Goal: Task Accomplishment & Management: Manage account settings

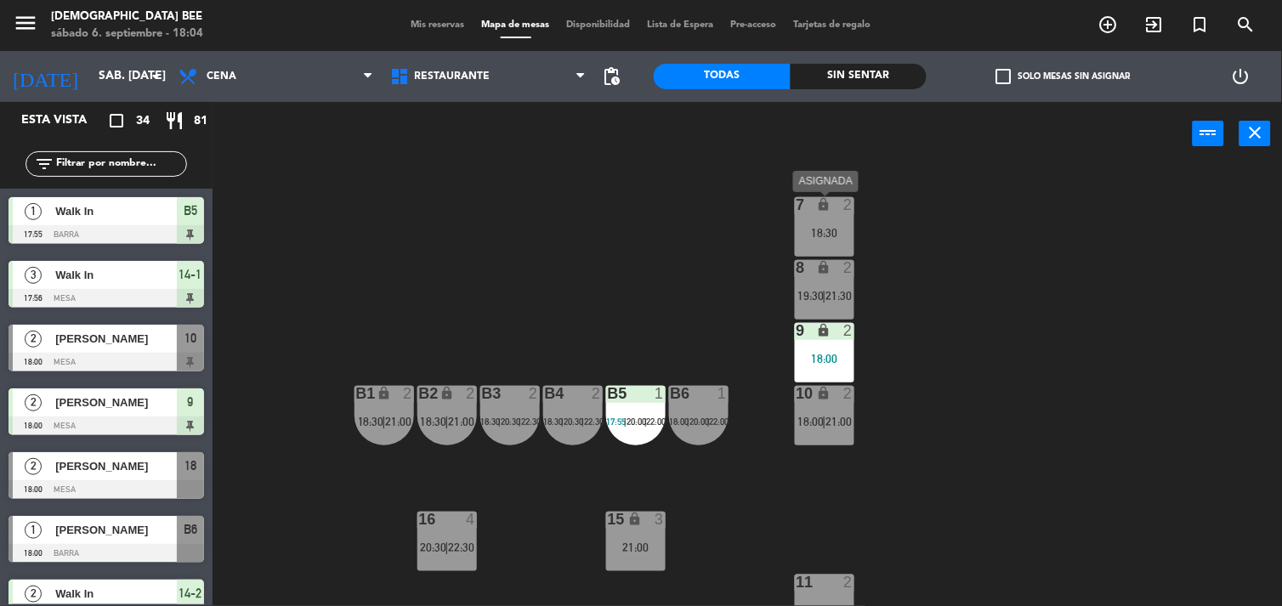
click at [833, 213] on div "7 lock 2" at bounding box center [824, 205] width 59 height 17
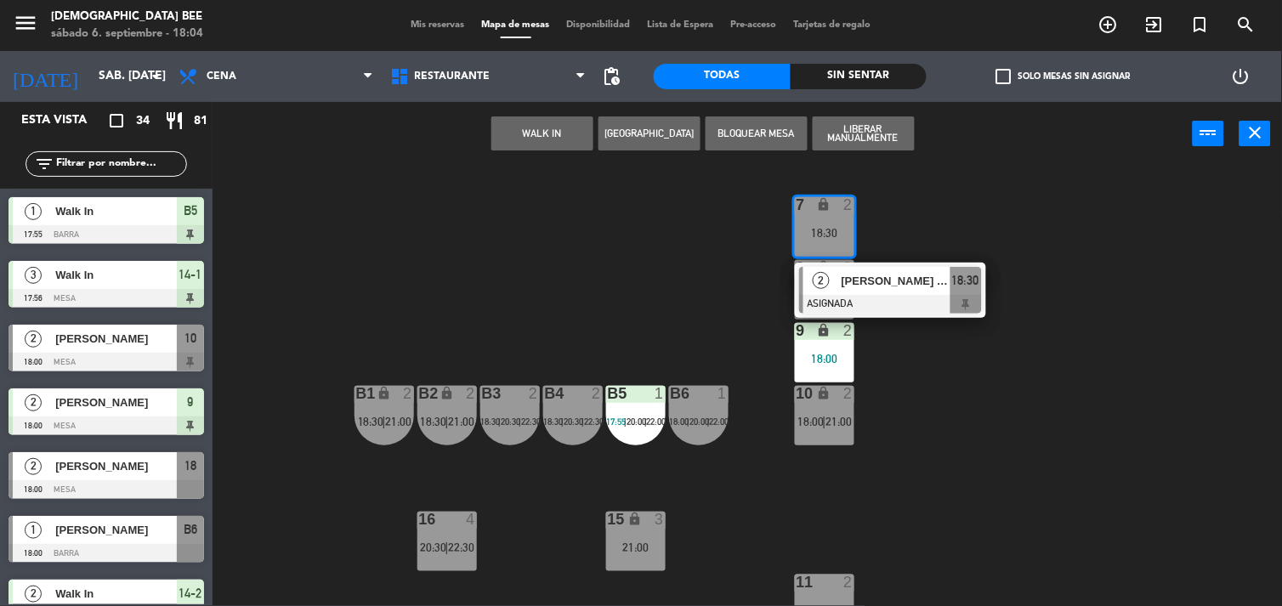
drag, startPoint x: 984, startPoint y: 389, endPoint x: 992, endPoint y: 364, distance: 26.6
click at [984, 394] on div "7 lock 2 18:30 2 [PERSON_NAME] ([GEOGRAPHIC_DATA]) ASIGNADA 18:30 8 lock 2 19:3…" at bounding box center [753, 387] width 1057 height 440
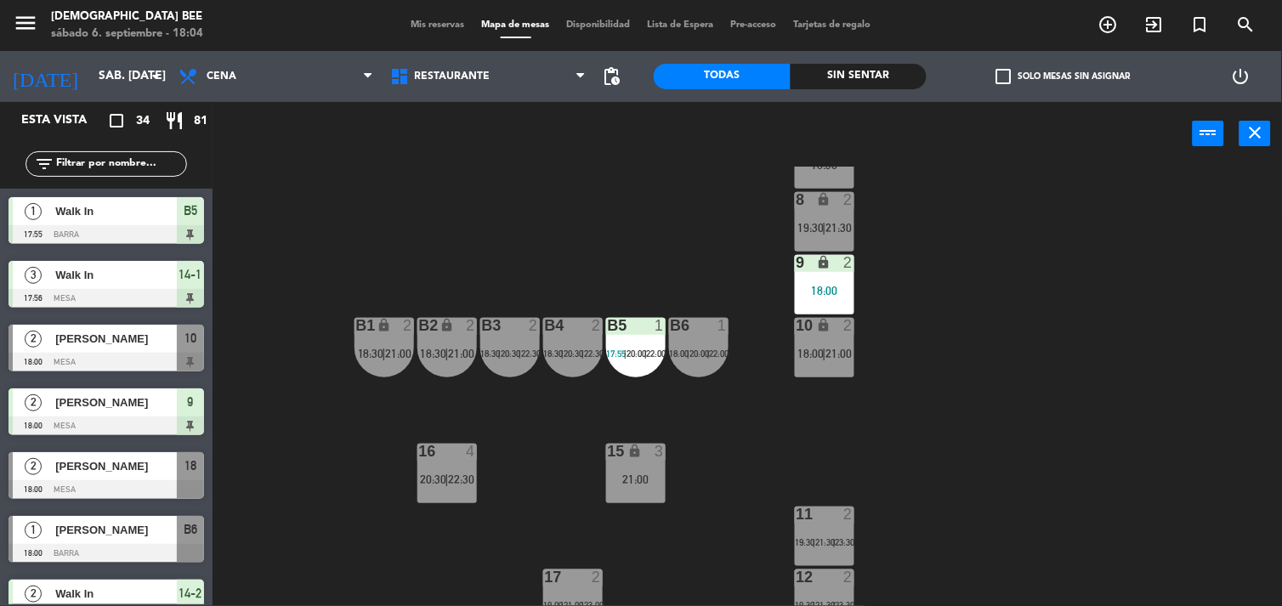
scroll to position [151, 0]
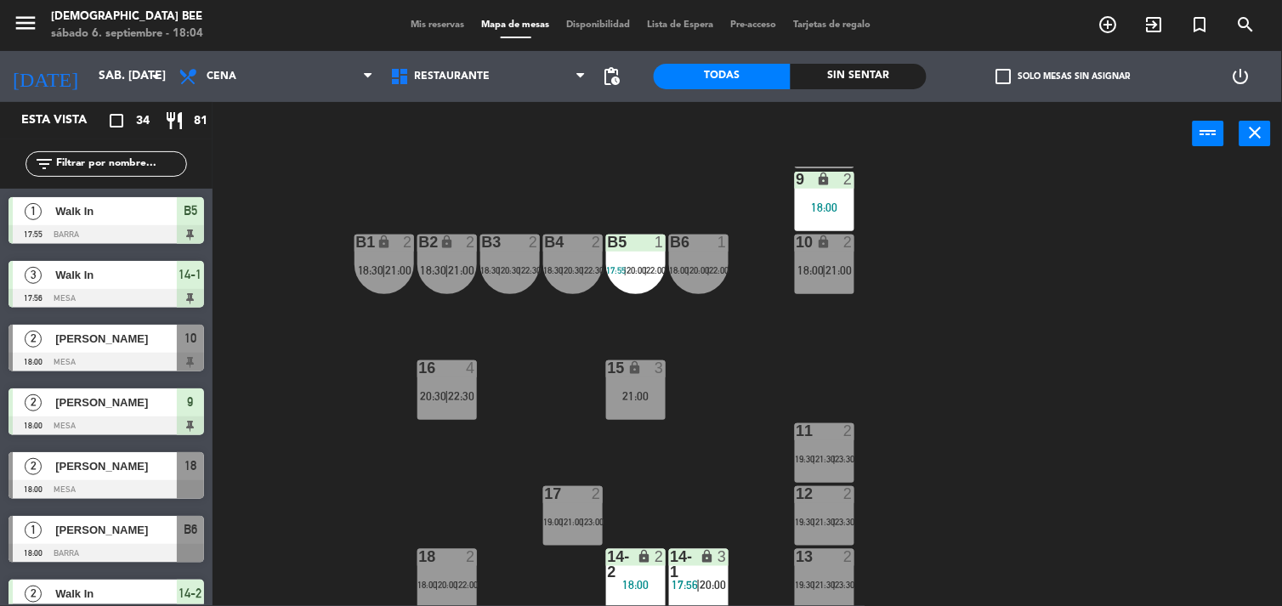
click at [657, 374] on div "3" at bounding box center [663, 368] width 28 height 16
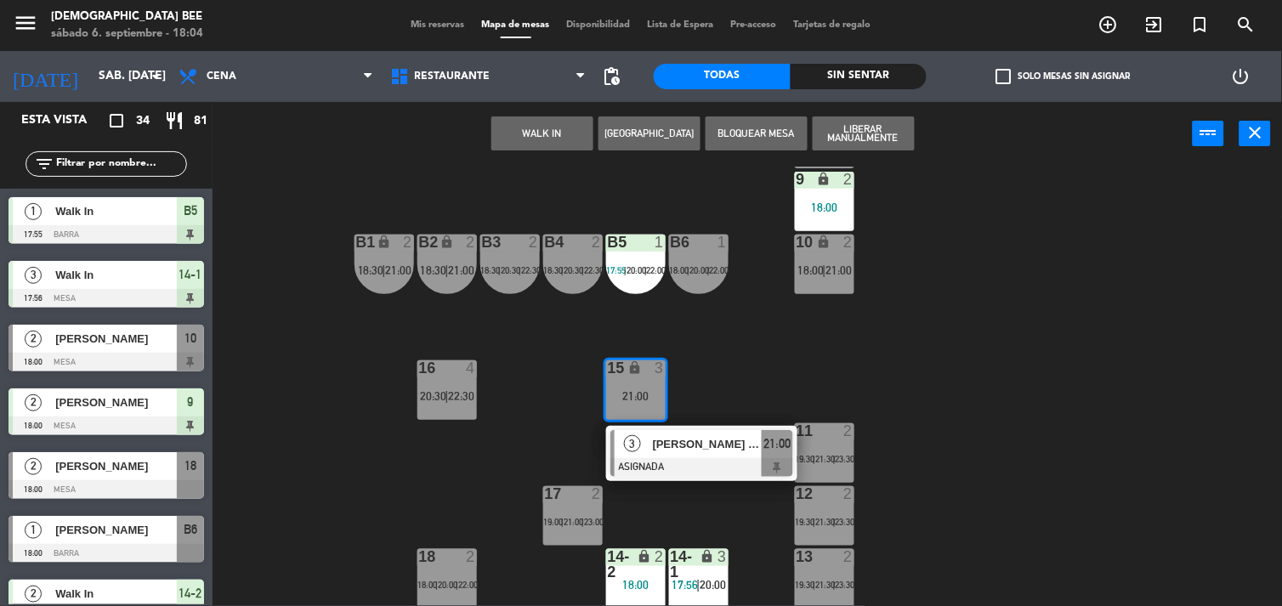
click at [1008, 355] on div "7 lock 2 18:30 8 lock 2 19:30 | 21:30 9 lock 2 18:00 B1 lock 2 18:30 | 21:00 B2…" at bounding box center [753, 387] width 1057 height 440
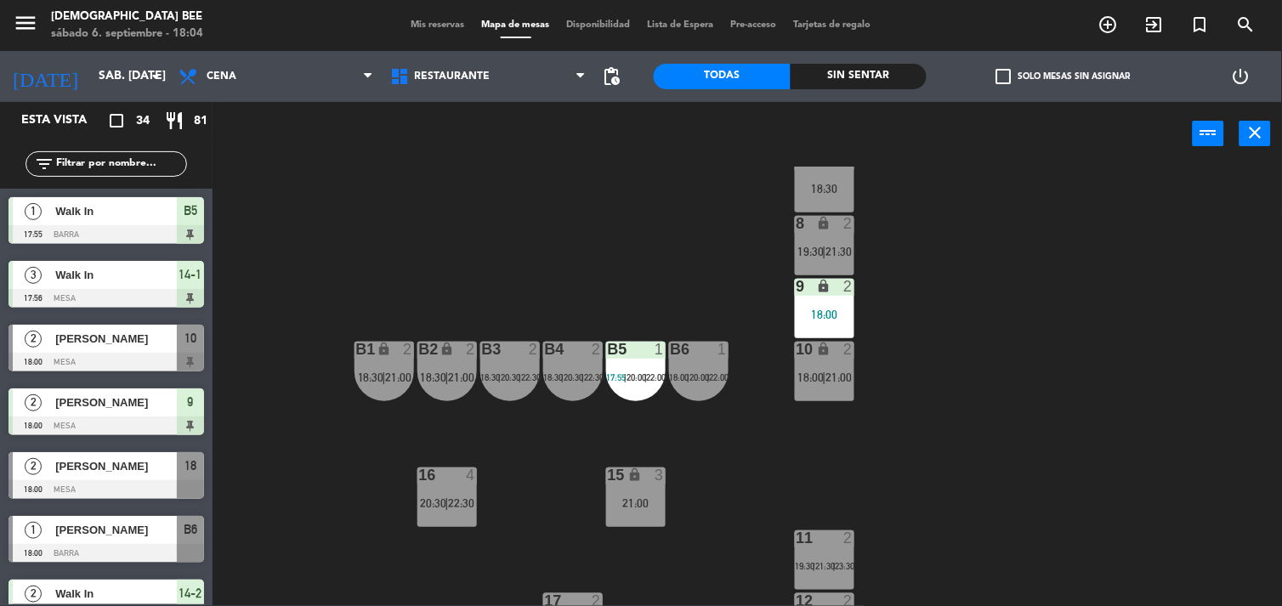
scroll to position [0, 0]
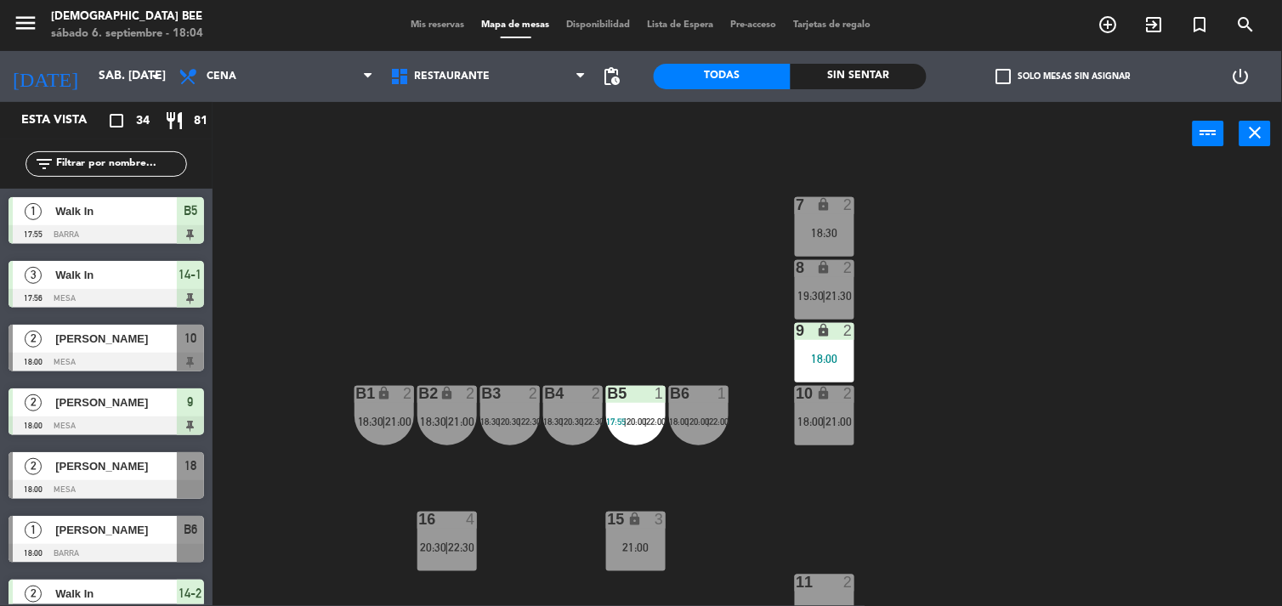
click at [1251, 419] on div "7 lock 2 18:30 8 lock 2 19:30 | 21:30 9 lock 2 18:00 B1 lock 2 18:30 | 21:00 B2…" at bounding box center [753, 387] width 1057 height 440
click at [428, 25] on span "Mis reservas" at bounding box center [438, 24] width 71 height 9
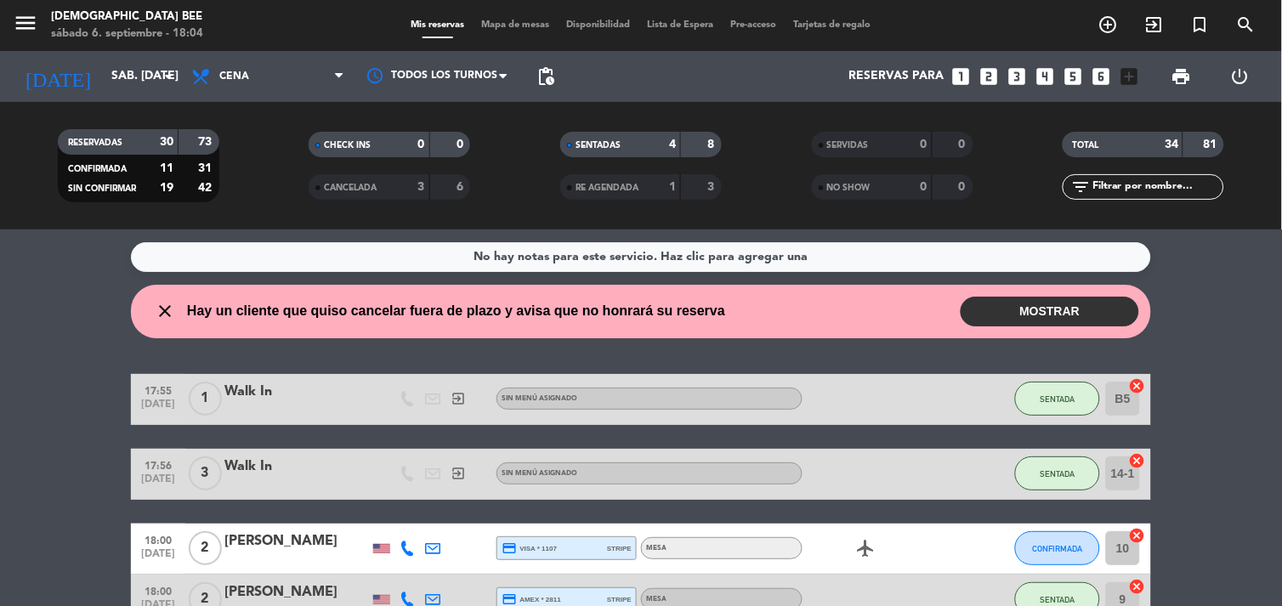
click at [1054, 304] on button "MOSTRAR" at bounding box center [1049, 312] width 178 height 30
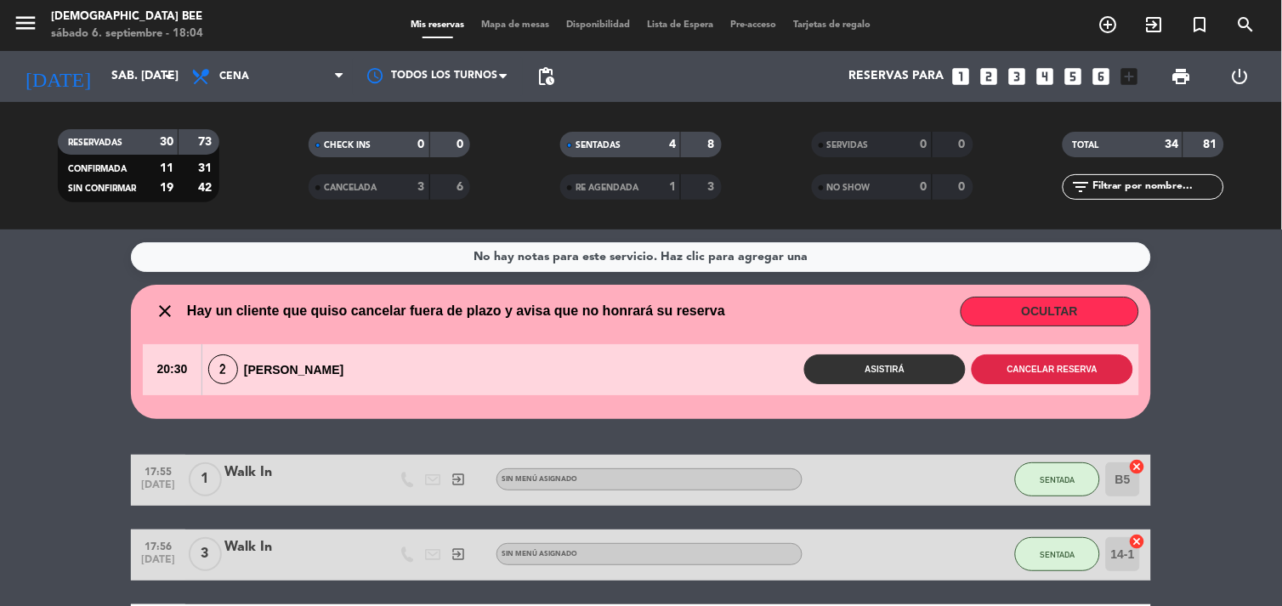
click at [1072, 368] on button "Cancelar reserva" at bounding box center [1052, 369] width 161 height 30
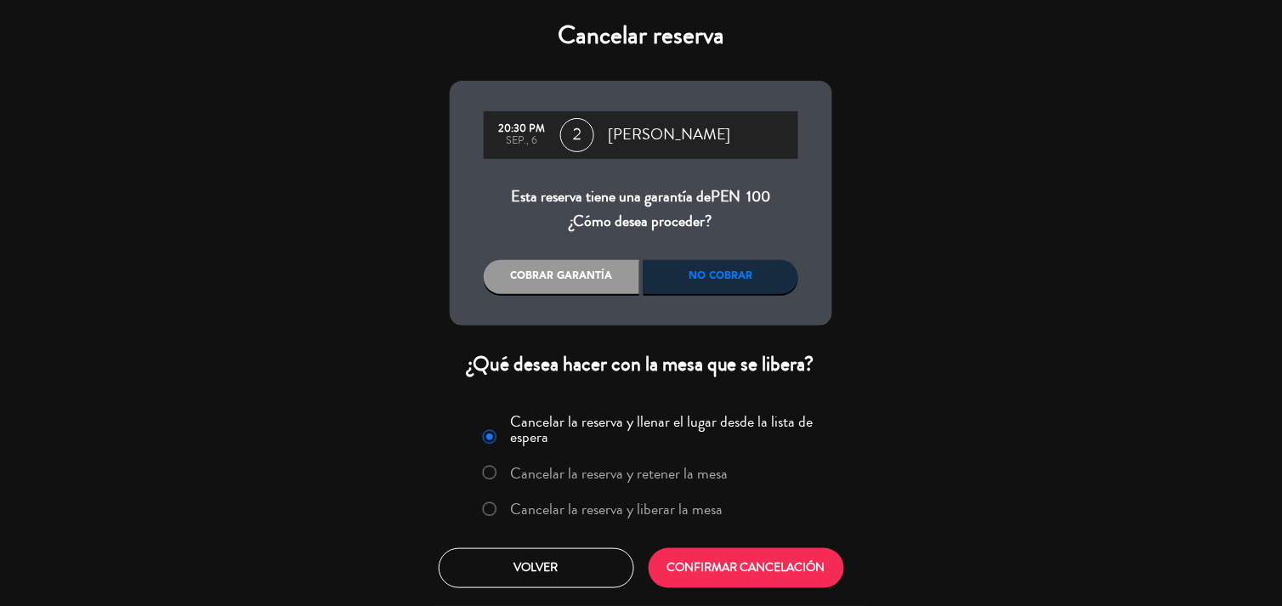
click at [797, 575] on button "CONFIRMAR CANCELACIÓN" at bounding box center [746, 568] width 195 height 40
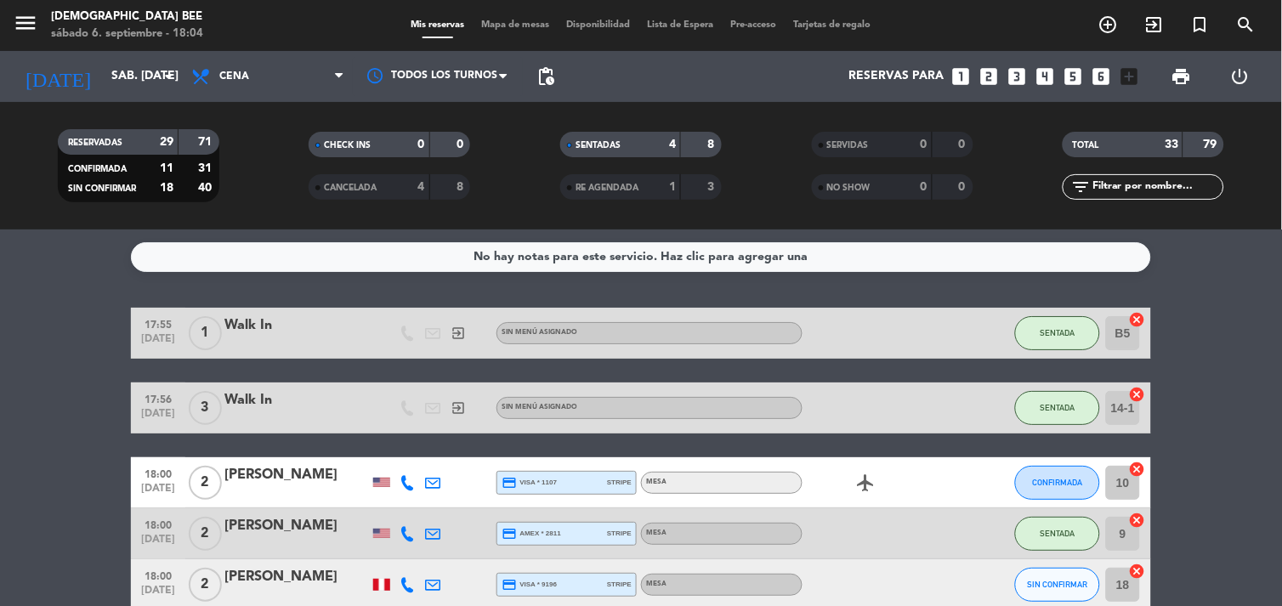
click at [1102, 25] on icon "add_circle_outline" at bounding box center [1108, 24] width 20 height 20
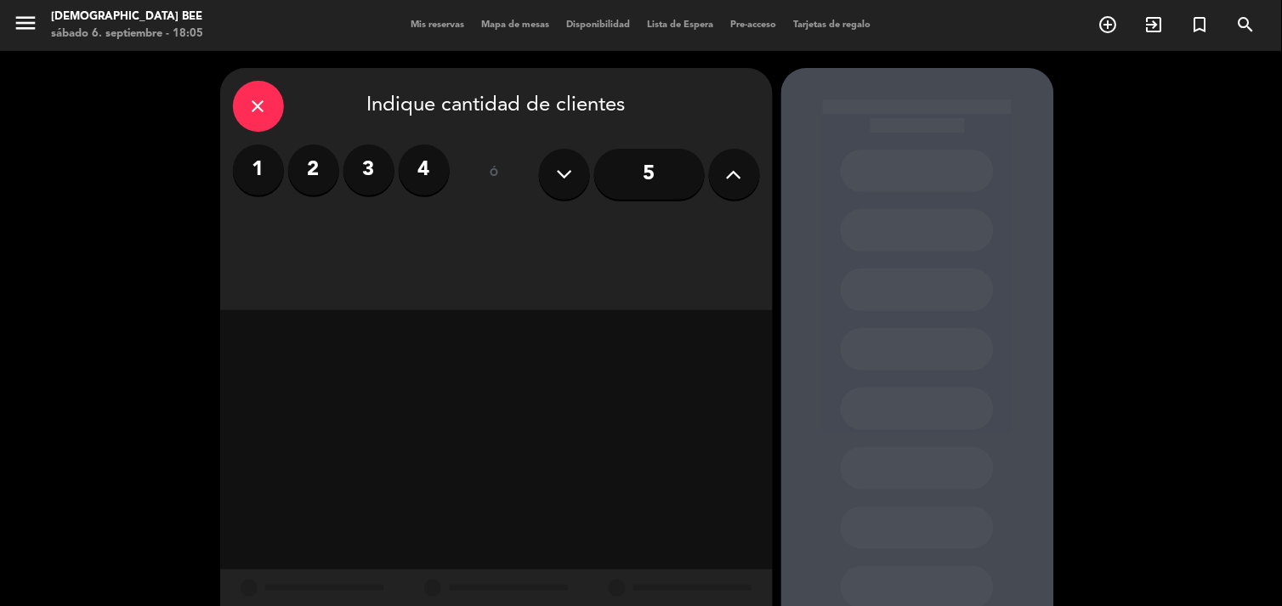
click at [316, 164] on label "2" at bounding box center [313, 169] width 51 height 51
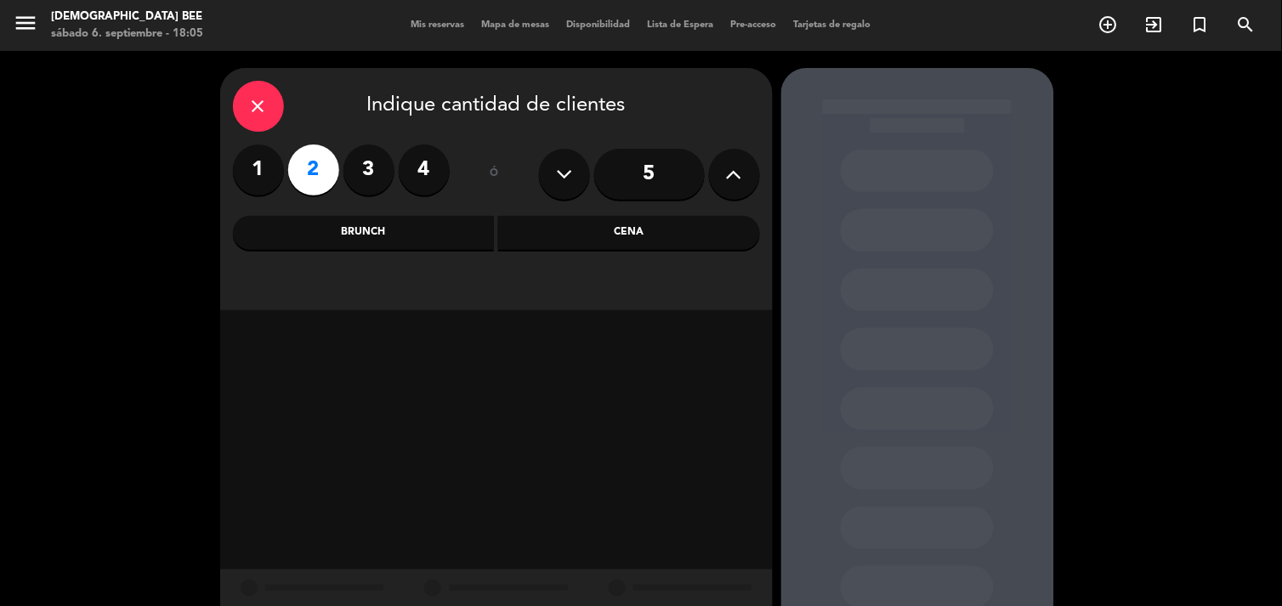
click at [688, 227] on div "Cena" at bounding box center [629, 233] width 262 height 34
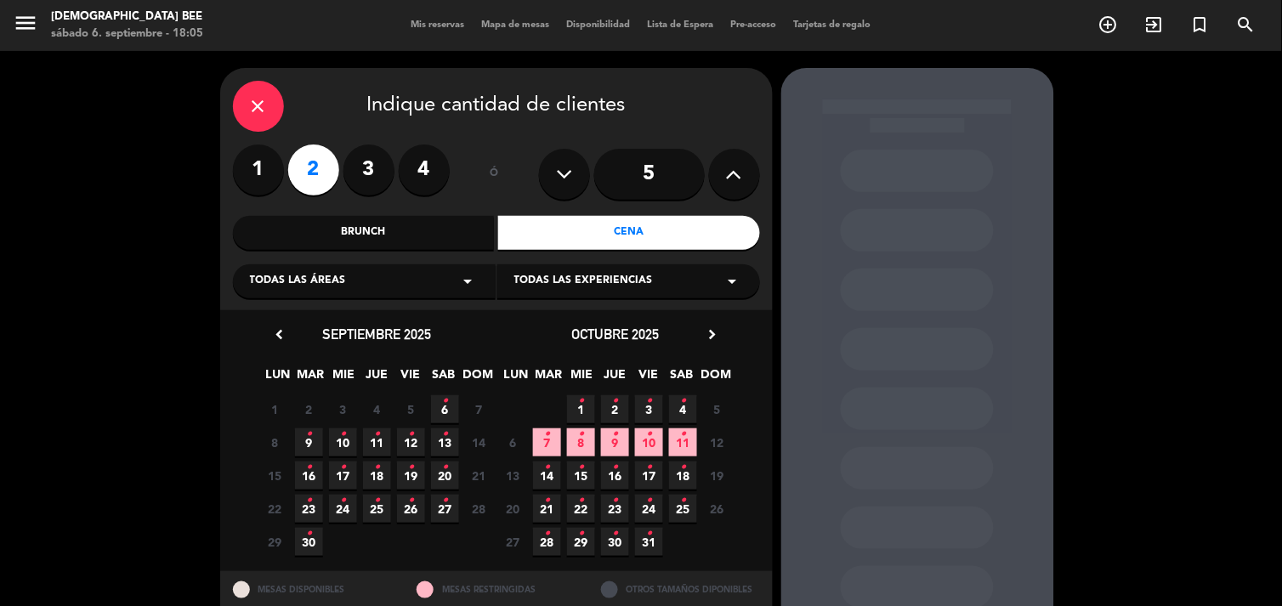
click at [445, 409] on icon "•" at bounding box center [445, 401] width 6 height 27
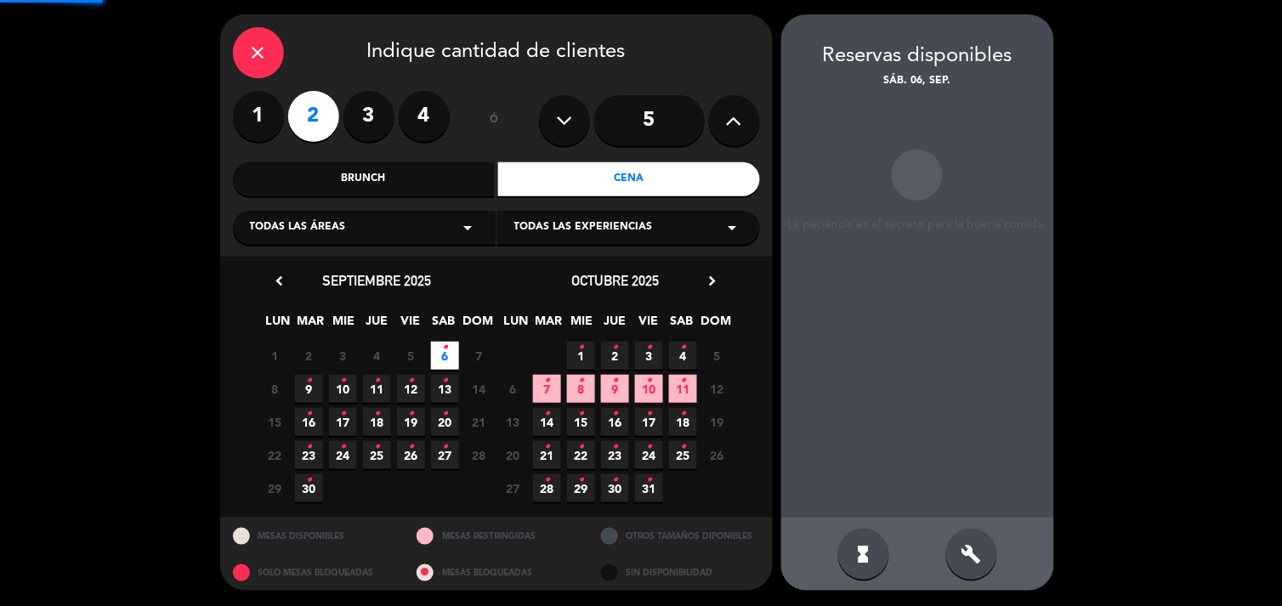
scroll to position [54, 0]
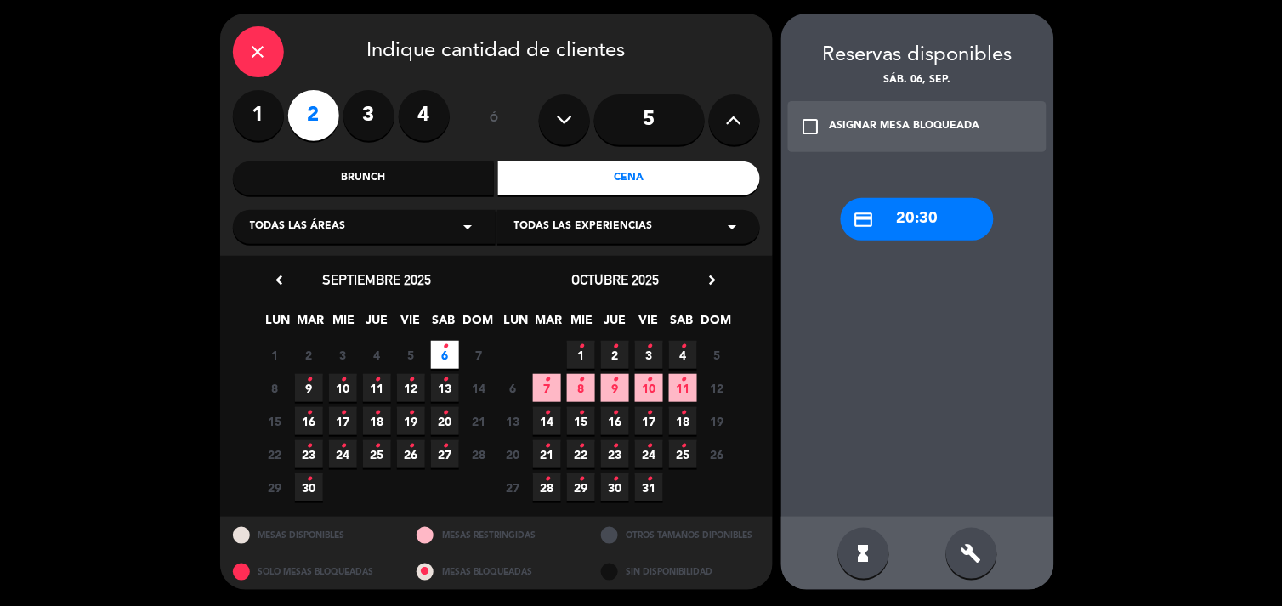
click at [965, 559] on icon "build" at bounding box center [971, 553] width 20 height 20
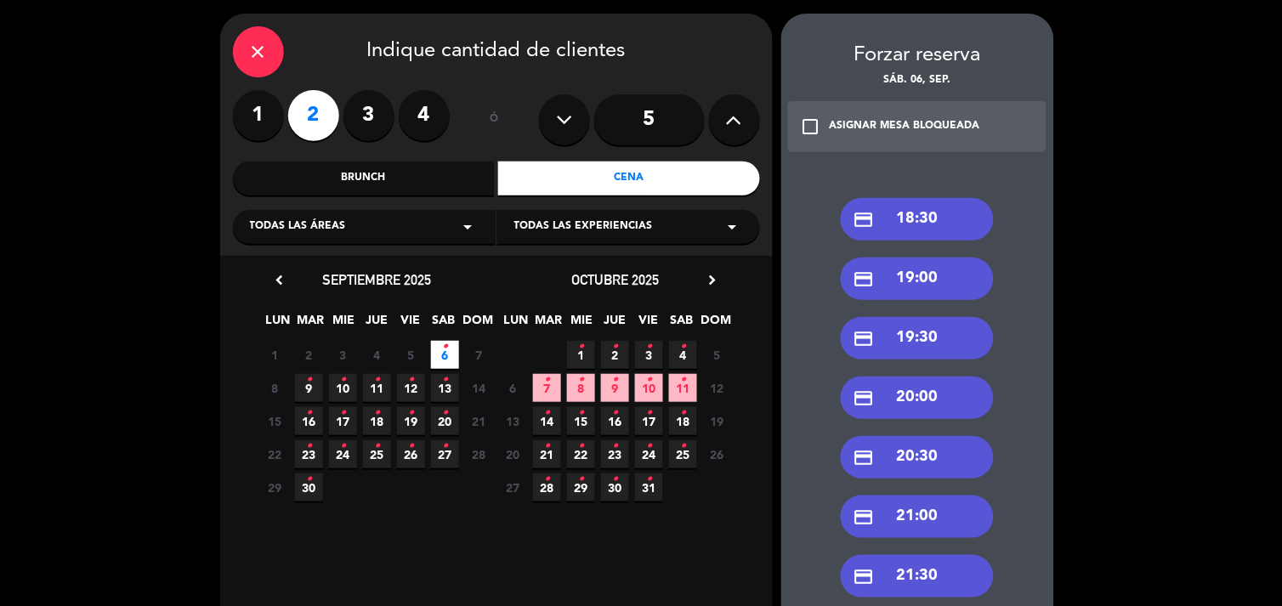
click at [940, 216] on div "credit_card 18:30" at bounding box center [917, 219] width 153 height 42
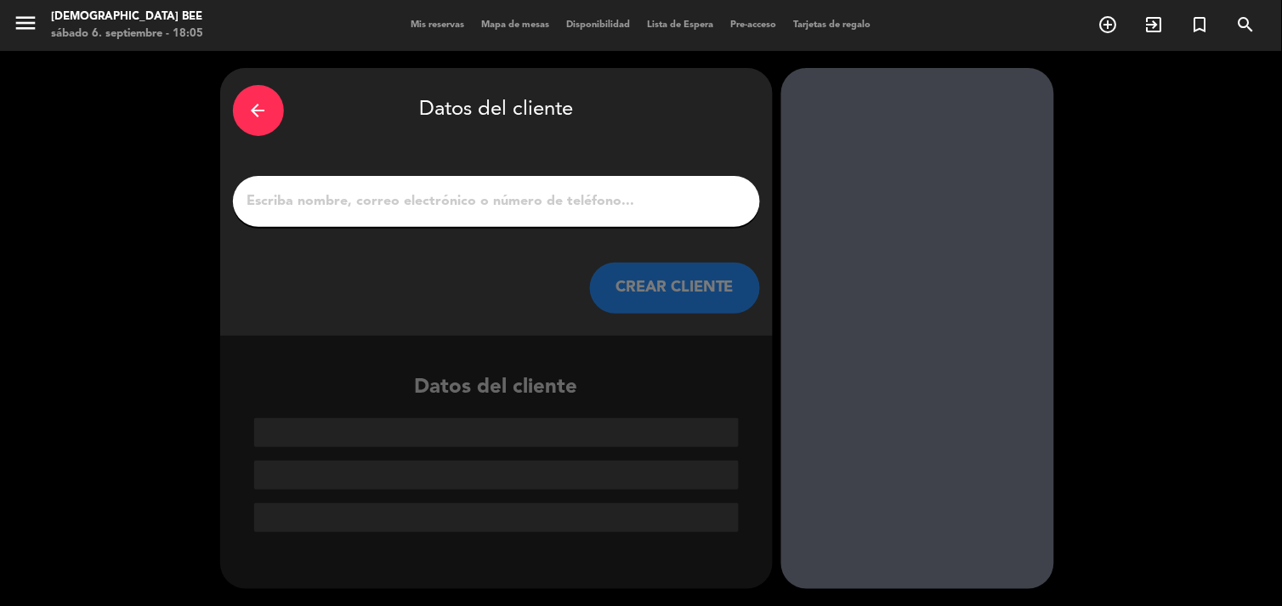
scroll to position [0, 0]
click at [405, 209] on input "1" at bounding box center [496, 202] width 501 height 24
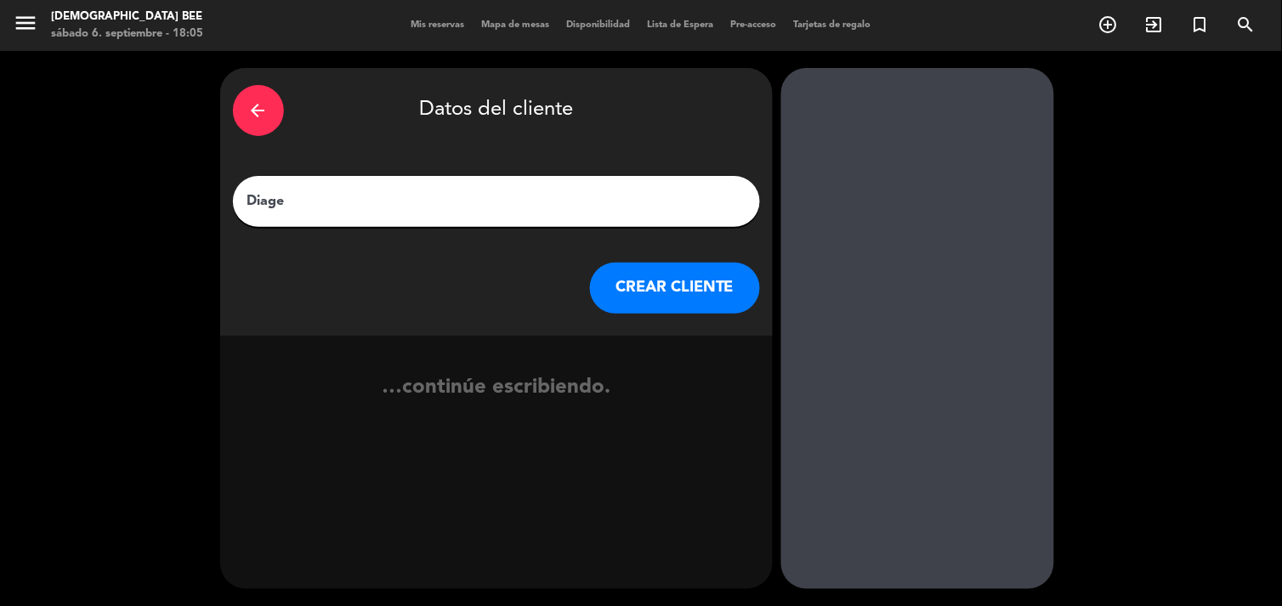
type input "Diageo"
click at [683, 299] on button "CREAR CLIENTE" at bounding box center [675, 288] width 170 height 51
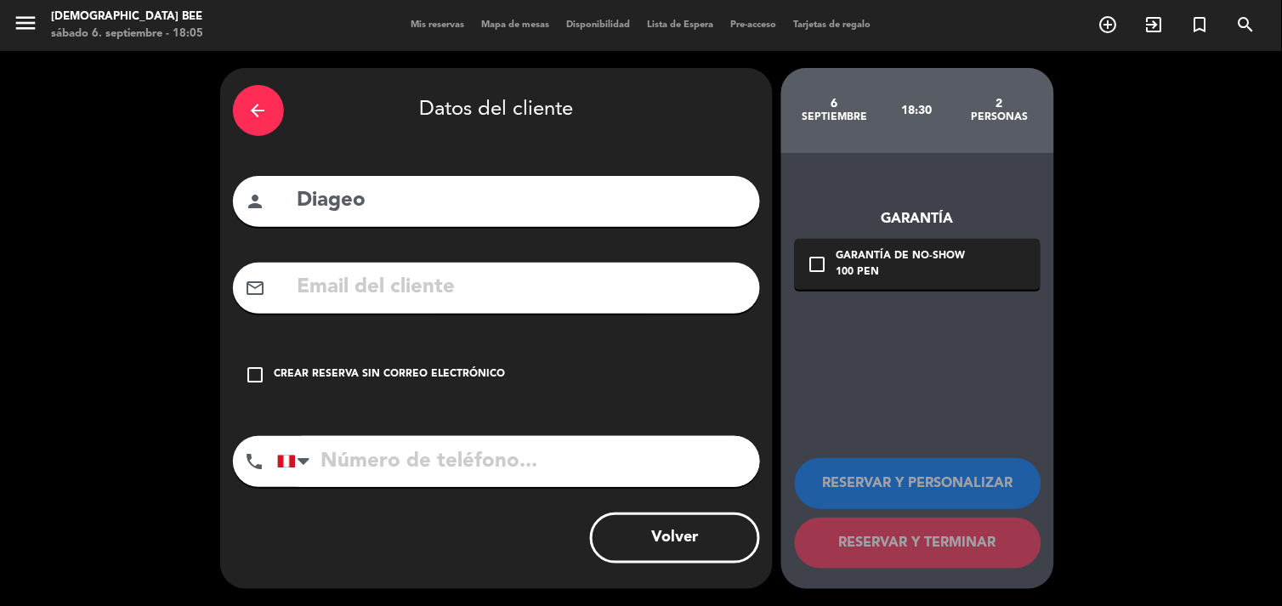
click at [515, 375] on div "check_box_outline_blank Crear reserva sin correo electrónico" at bounding box center [496, 374] width 527 height 51
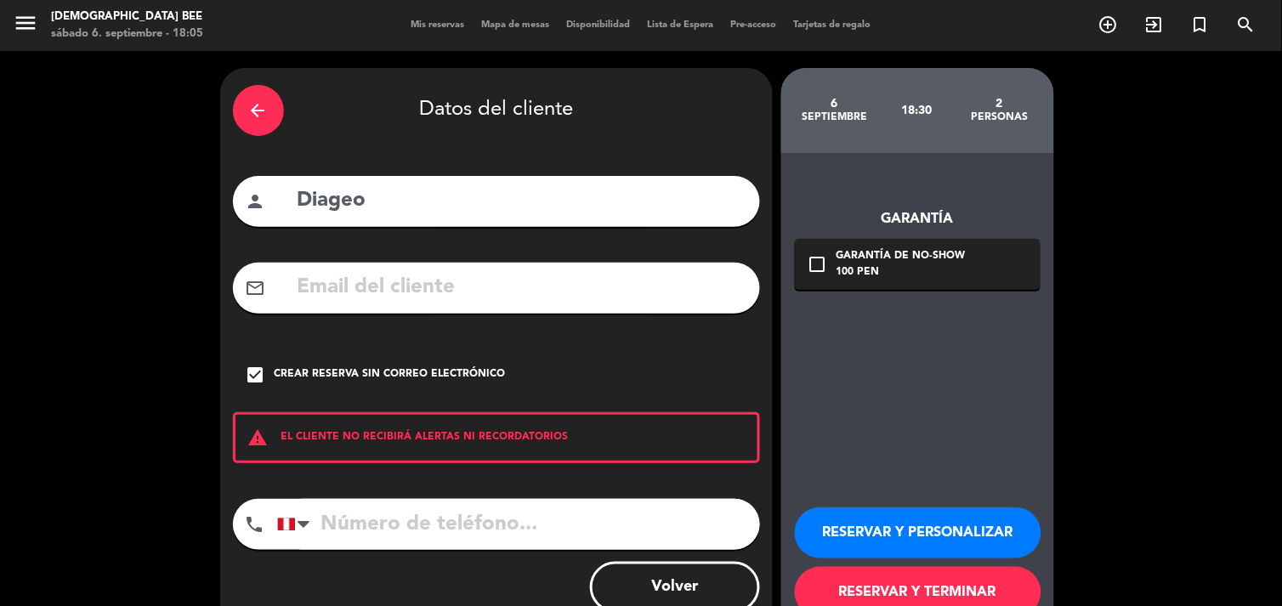
click at [984, 592] on button "RESERVAR Y TERMINAR" at bounding box center [918, 592] width 246 height 51
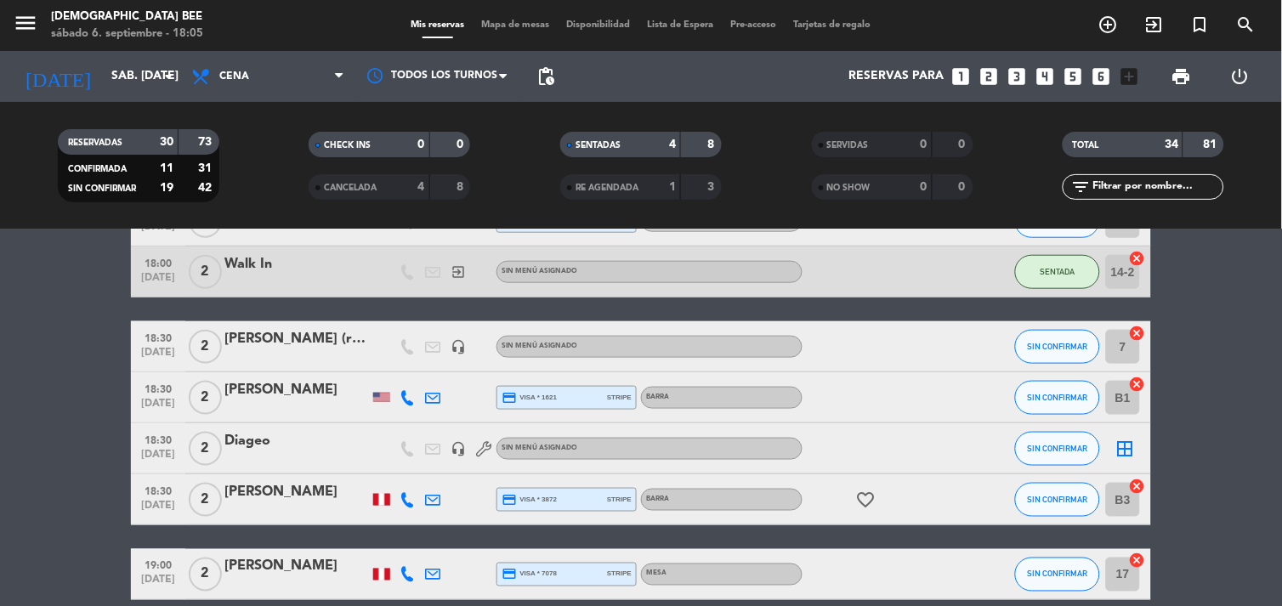
scroll to position [437, 0]
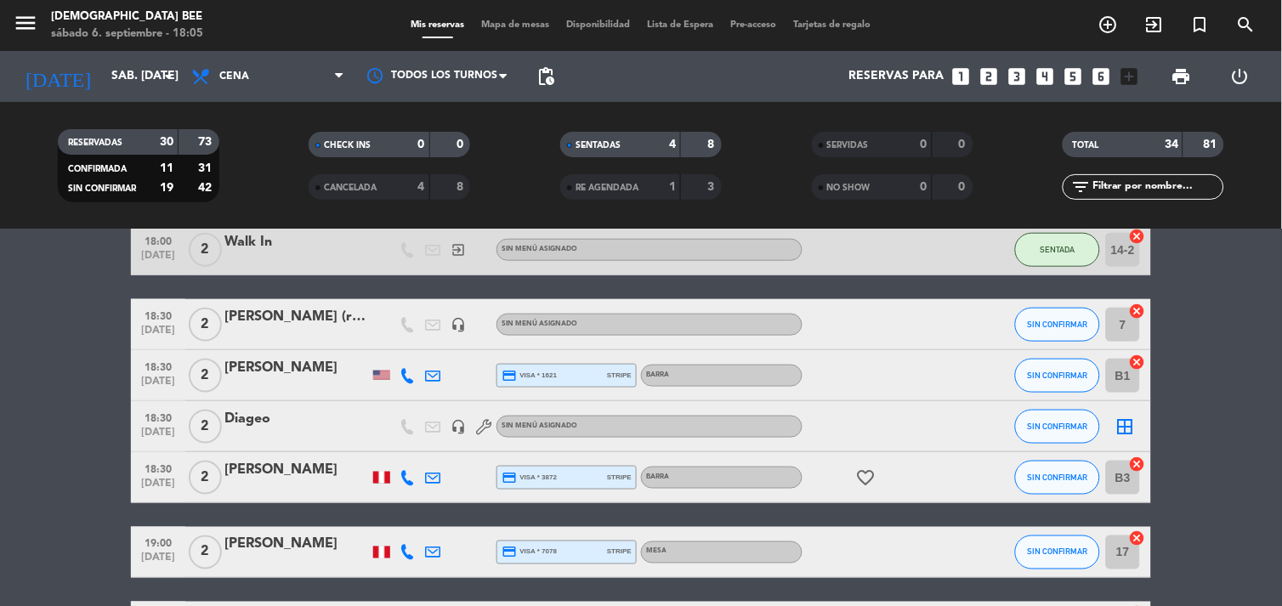
click at [511, 20] on span "Mapa de mesas" at bounding box center [515, 24] width 85 height 9
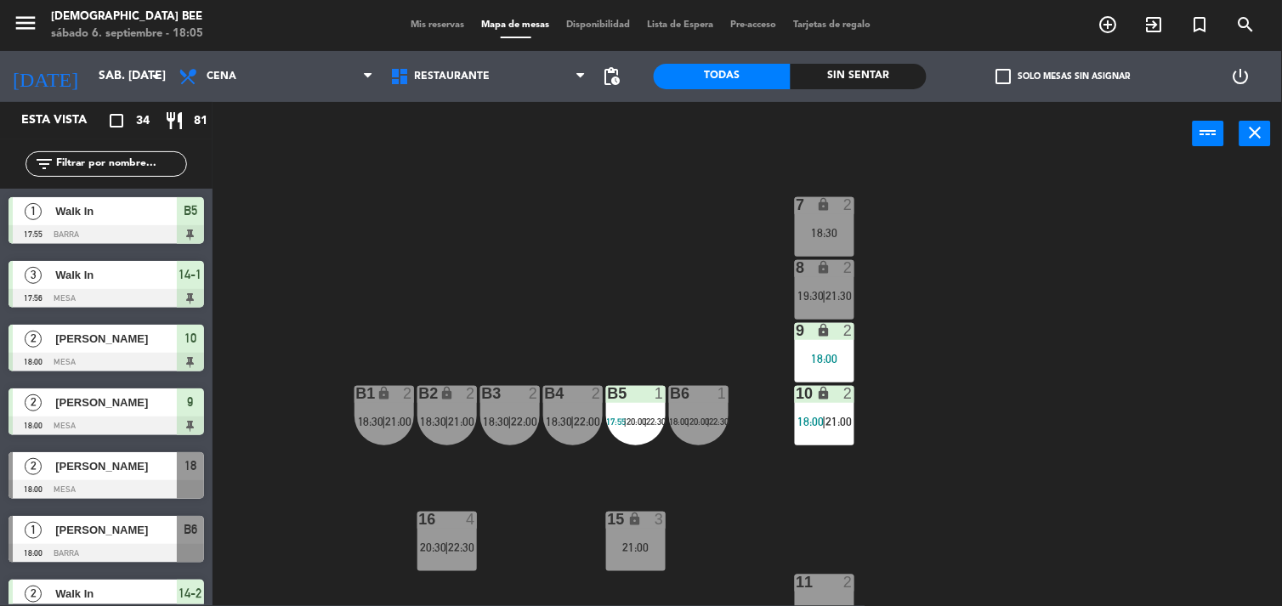
click at [822, 235] on div "18:30" at bounding box center [824, 233] width 59 height 12
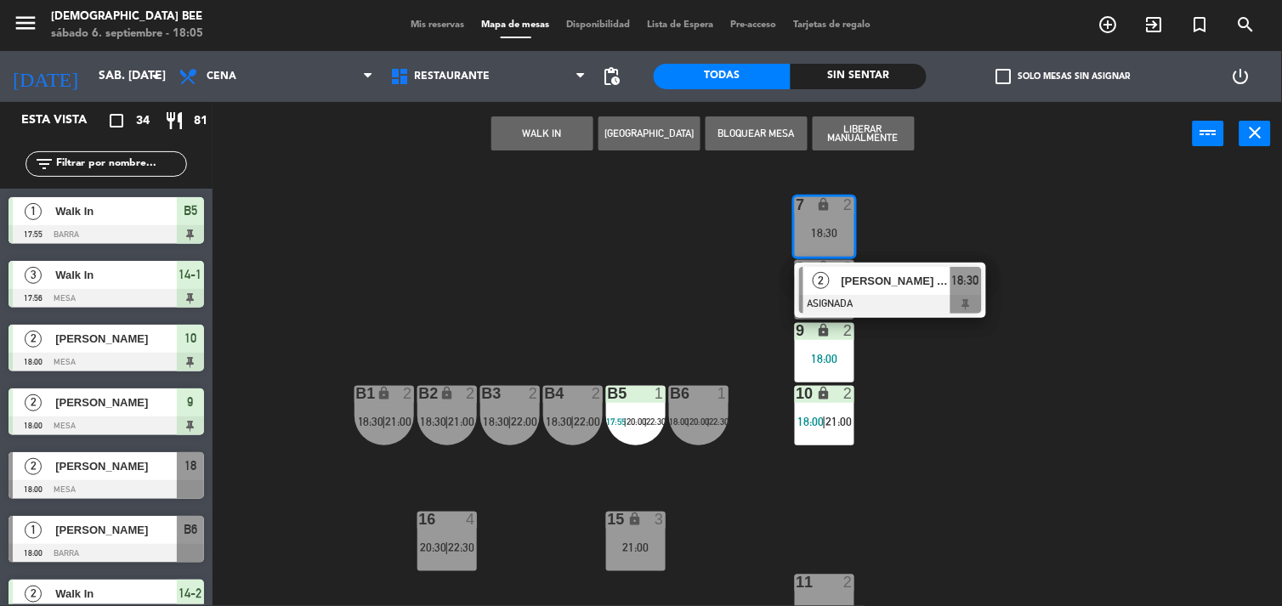
click at [1194, 371] on div "7 lock 2 18:30 2 [PERSON_NAME] (reserva de Diageo [GEOGRAPHIC_DATA]) ASIGNADA 1…" at bounding box center [753, 387] width 1057 height 440
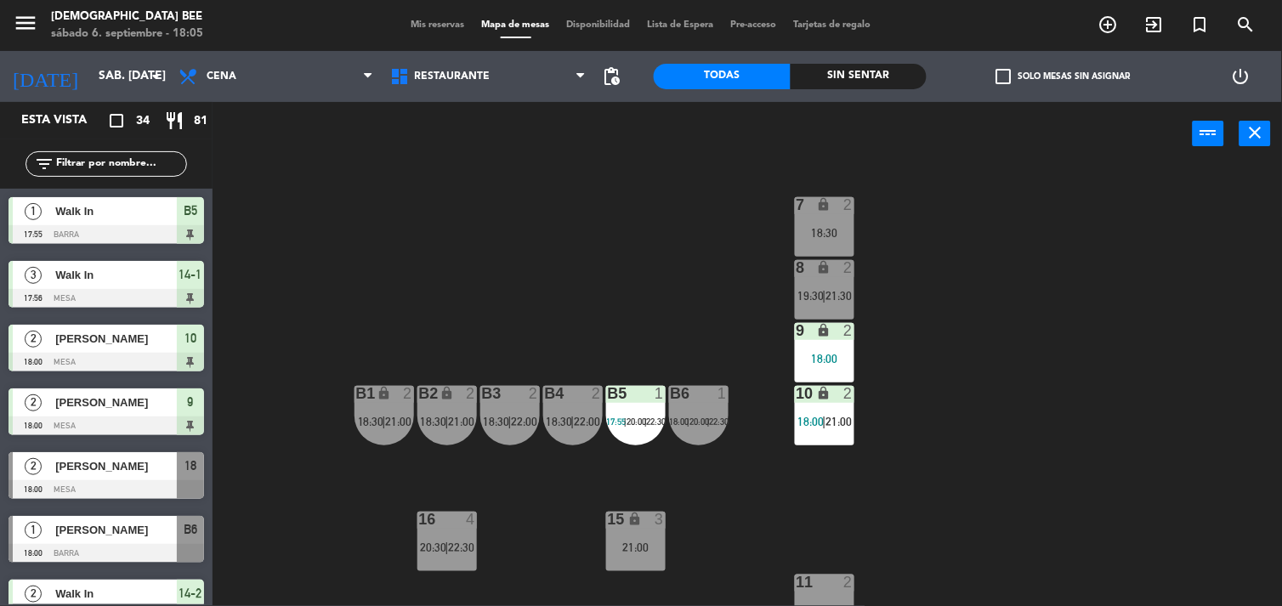
click at [435, 415] on span "18:30" at bounding box center [434, 422] width 26 height 14
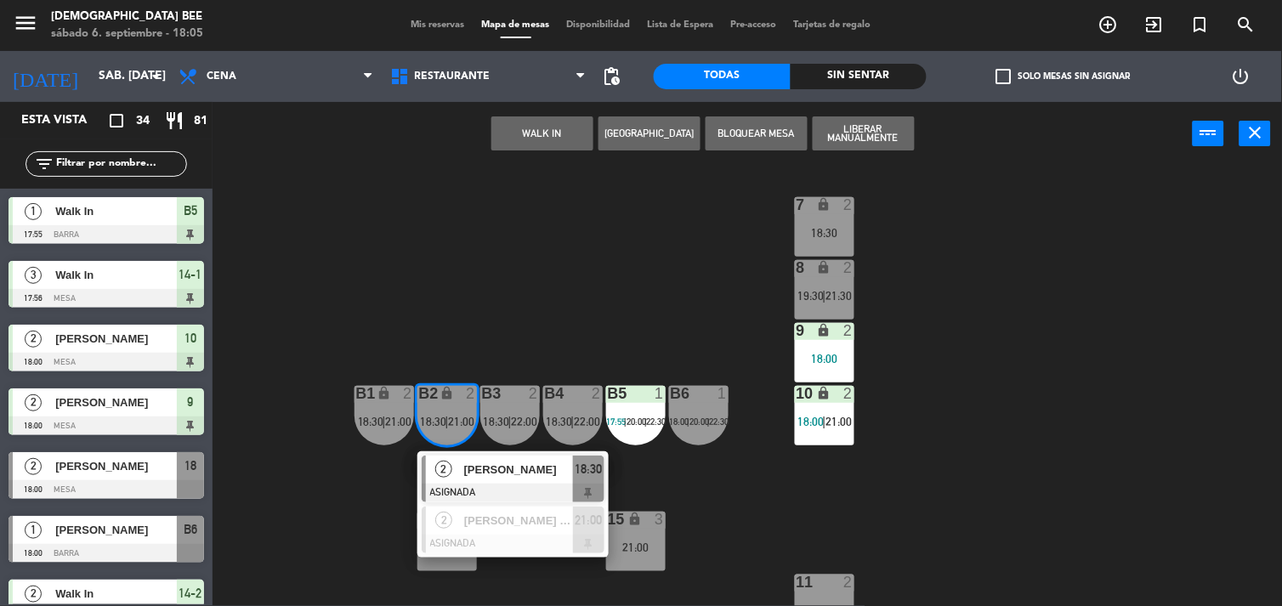
click at [1157, 426] on div "7 lock 2 18:30 8 lock 2 19:30 | 21:30 9 lock 2 18:00 B1 lock 2 18:30 | 21:00 B2…" at bounding box center [753, 387] width 1057 height 440
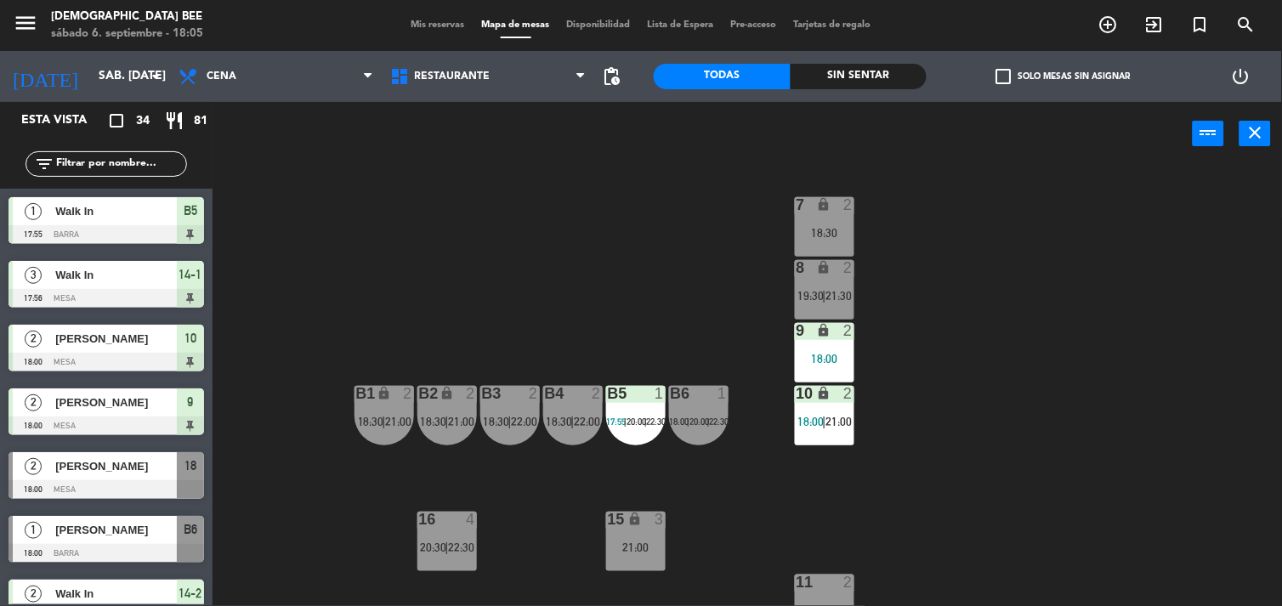
click at [830, 235] on div "18:30" at bounding box center [824, 233] width 59 height 12
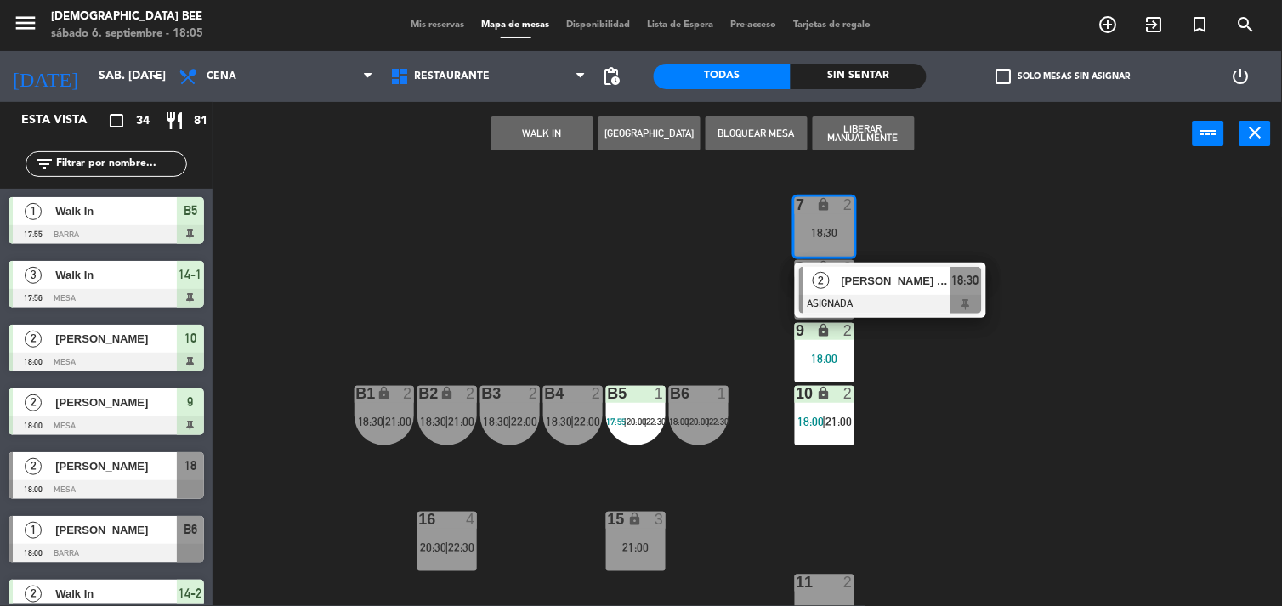
click at [946, 213] on div "7 lock 2 18:30 2 [PERSON_NAME] (reserva de Diageo [GEOGRAPHIC_DATA]) ASIGNADA 1…" at bounding box center [753, 387] width 1057 height 440
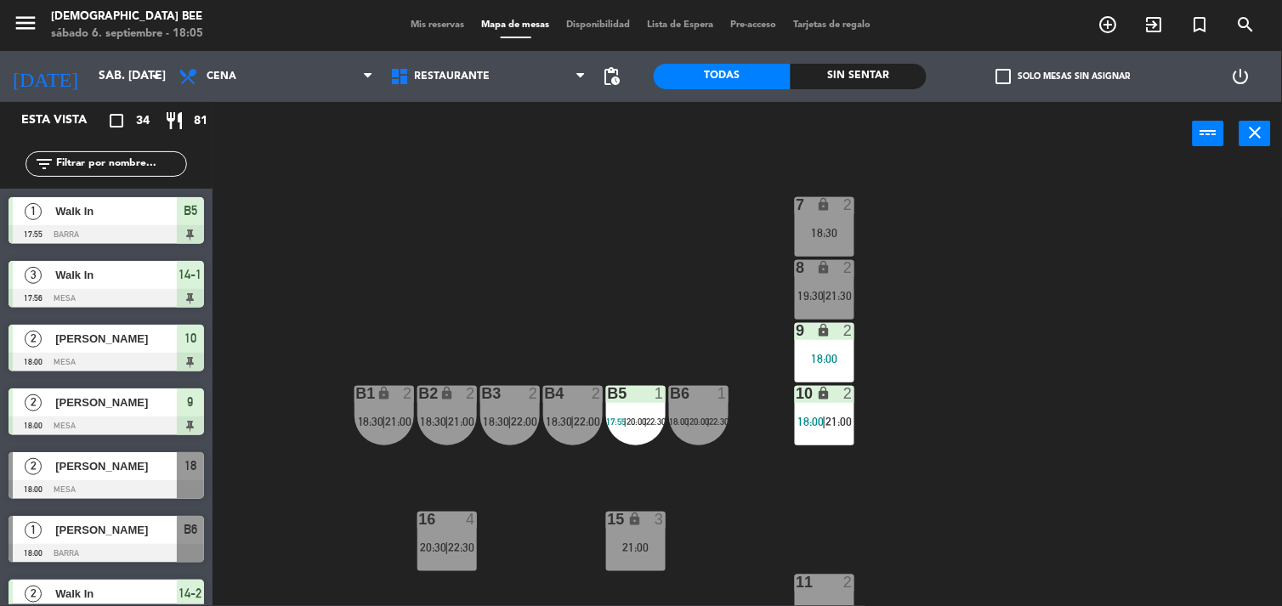
click at [445, 14] on div "menu [DEMOGRAPHIC_DATA] Bee sábado 6. septiembre - 18:05 Mis reservas Mapa de m…" at bounding box center [641, 25] width 1282 height 51
click at [448, 21] on span "Mis reservas" at bounding box center [438, 24] width 71 height 9
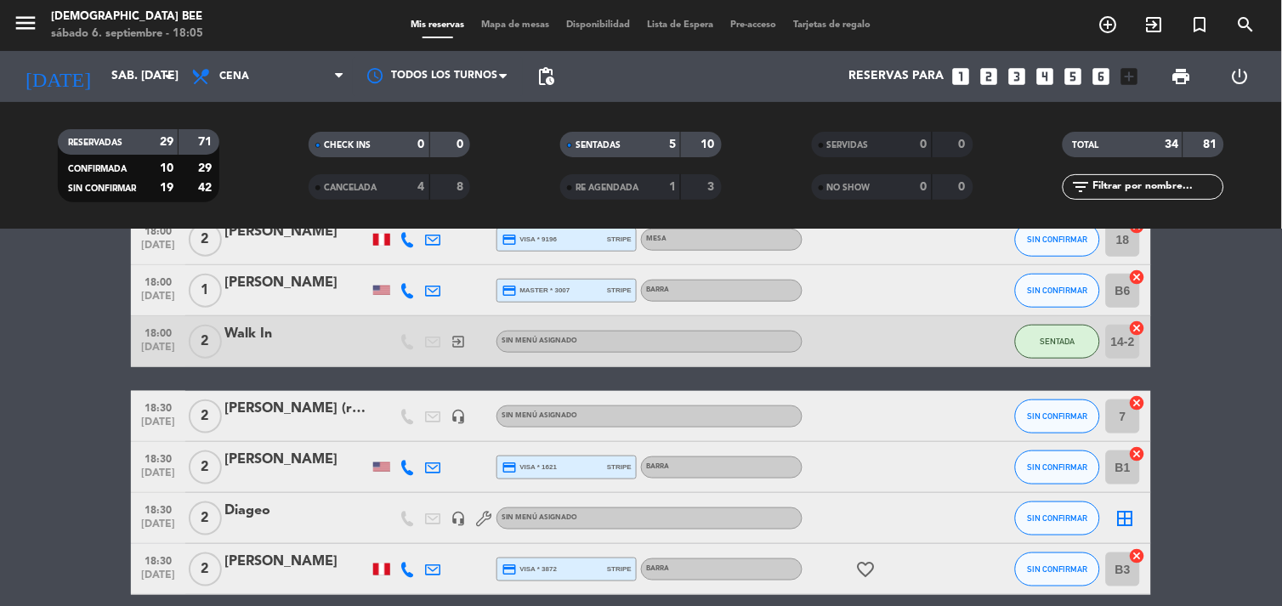
scroll to position [377, 0]
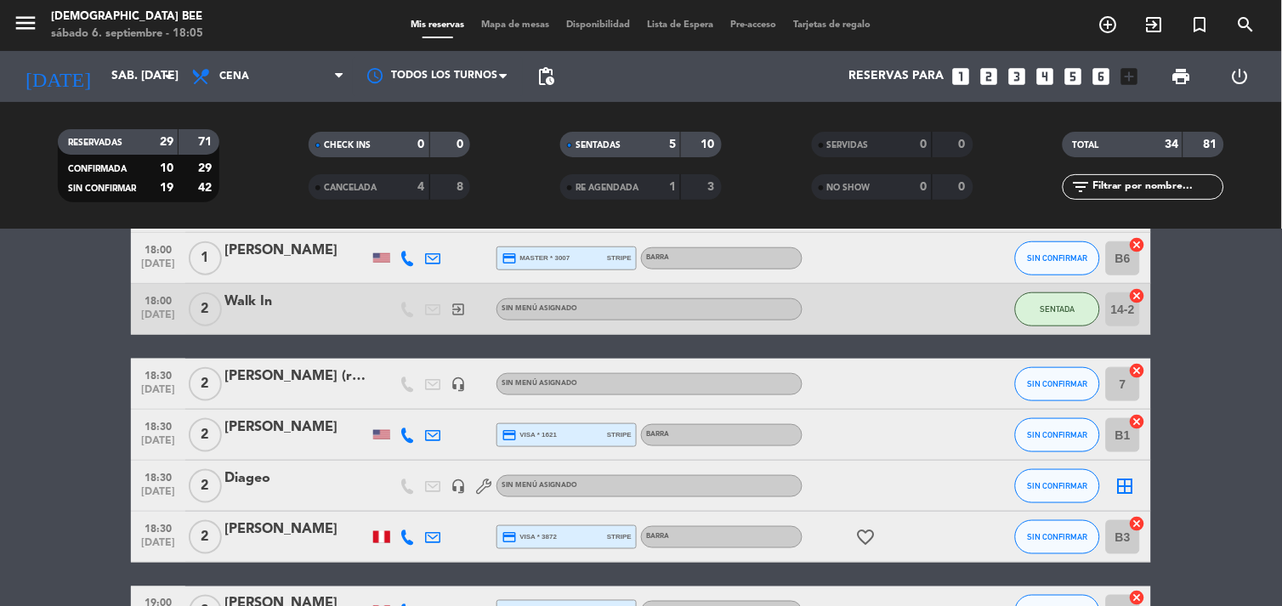
click at [361, 384] on div "[PERSON_NAME] (reserva de Diageo Peru)" at bounding box center [296, 376] width 144 height 22
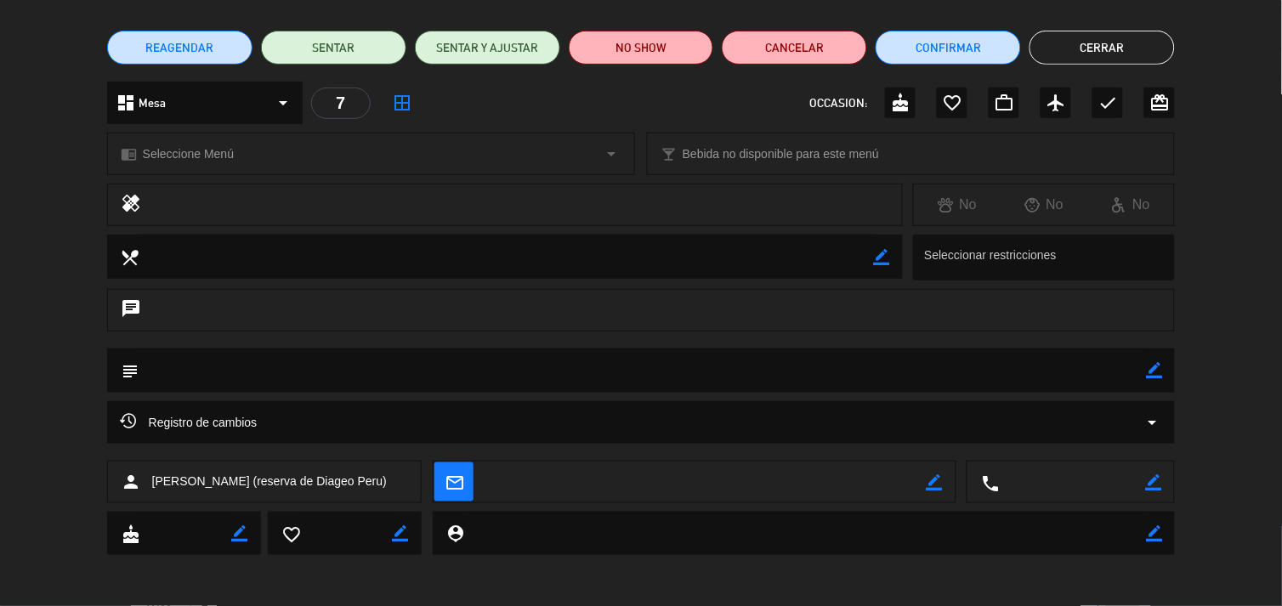
scroll to position [0, 0]
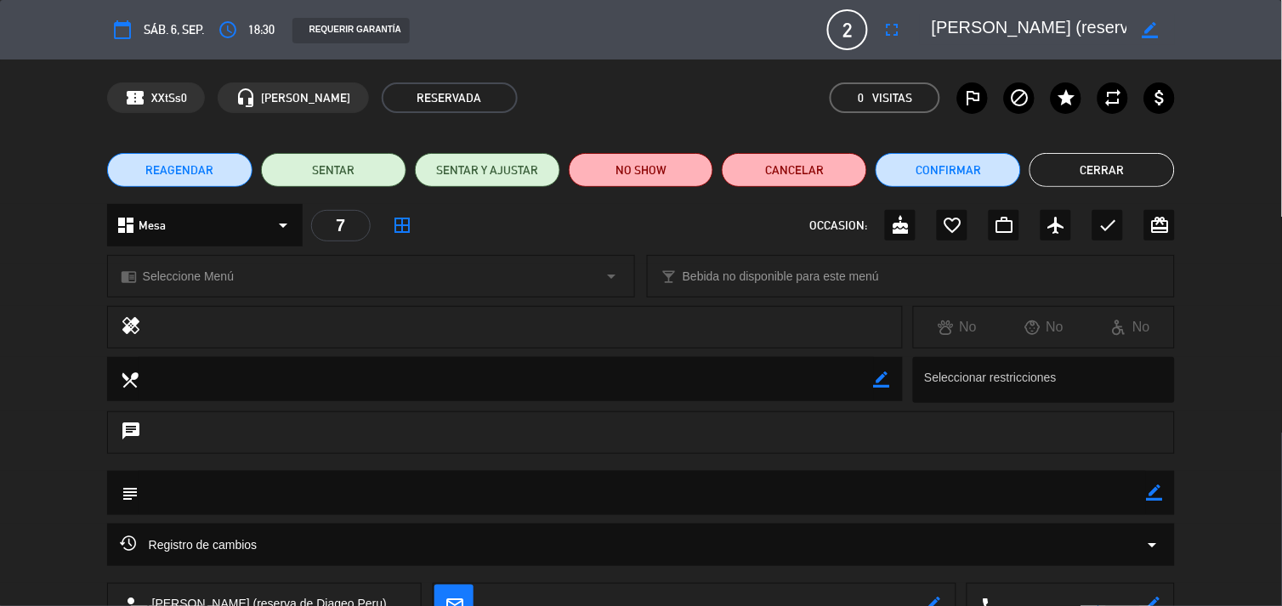
click at [1109, 166] on button "Cerrar" at bounding box center [1101, 170] width 145 height 34
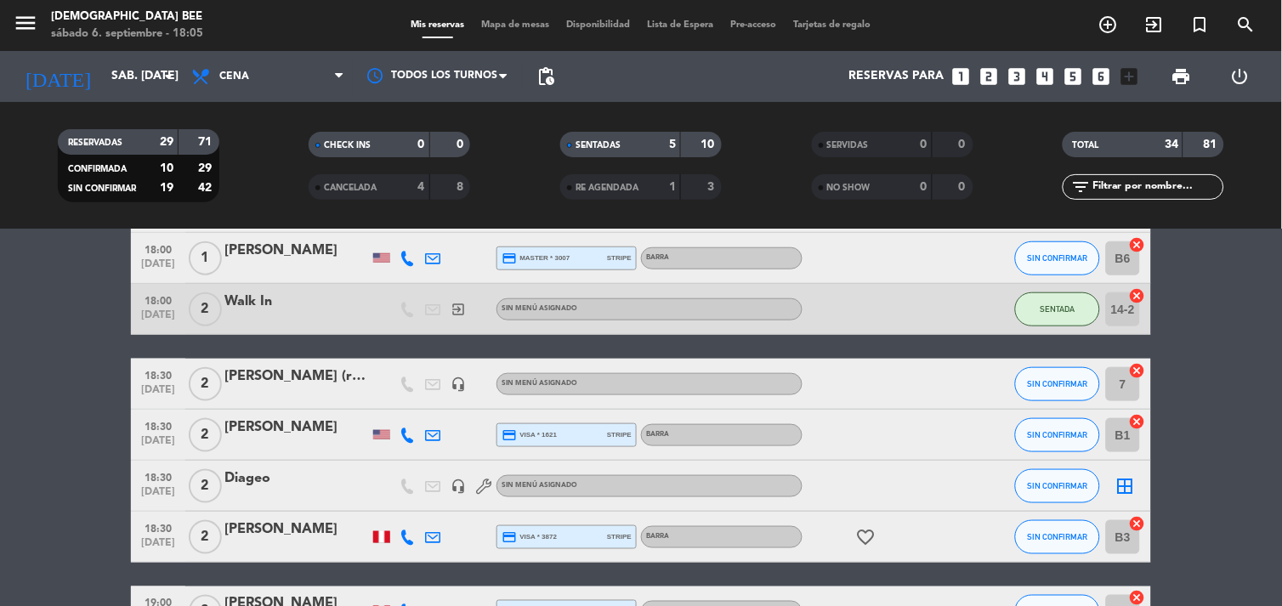
click at [328, 479] on div "Diageo" at bounding box center [296, 478] width 144 height 22
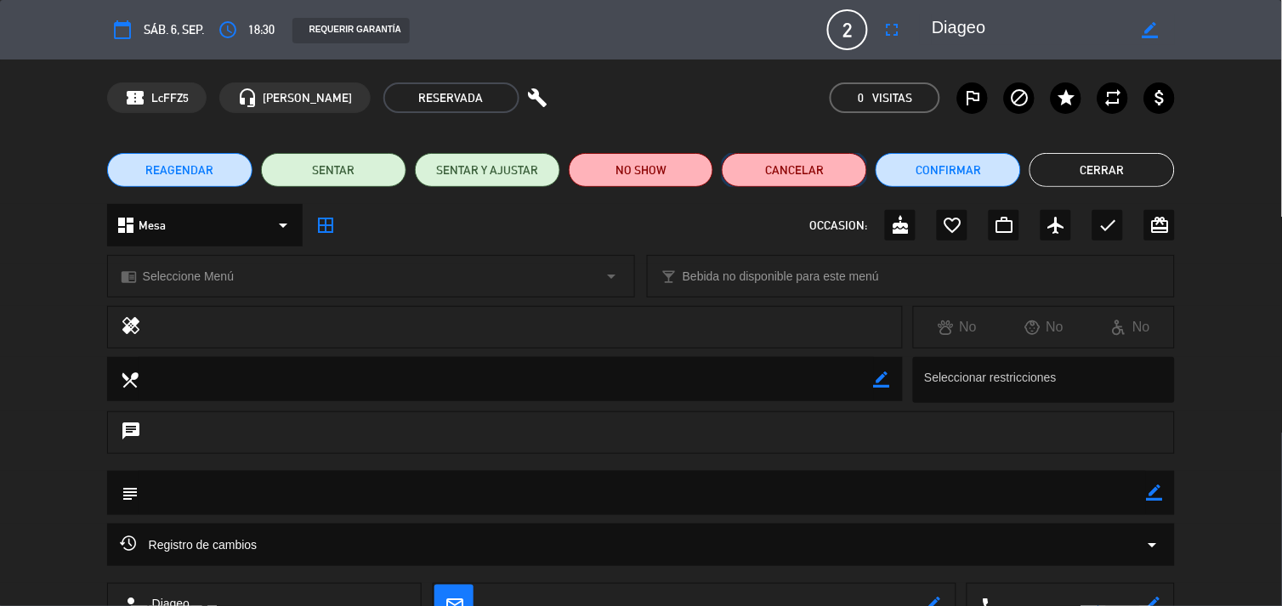
click at [807, 173] on button "Cancelar" at bounding box center [794, 170] width 145 height 34
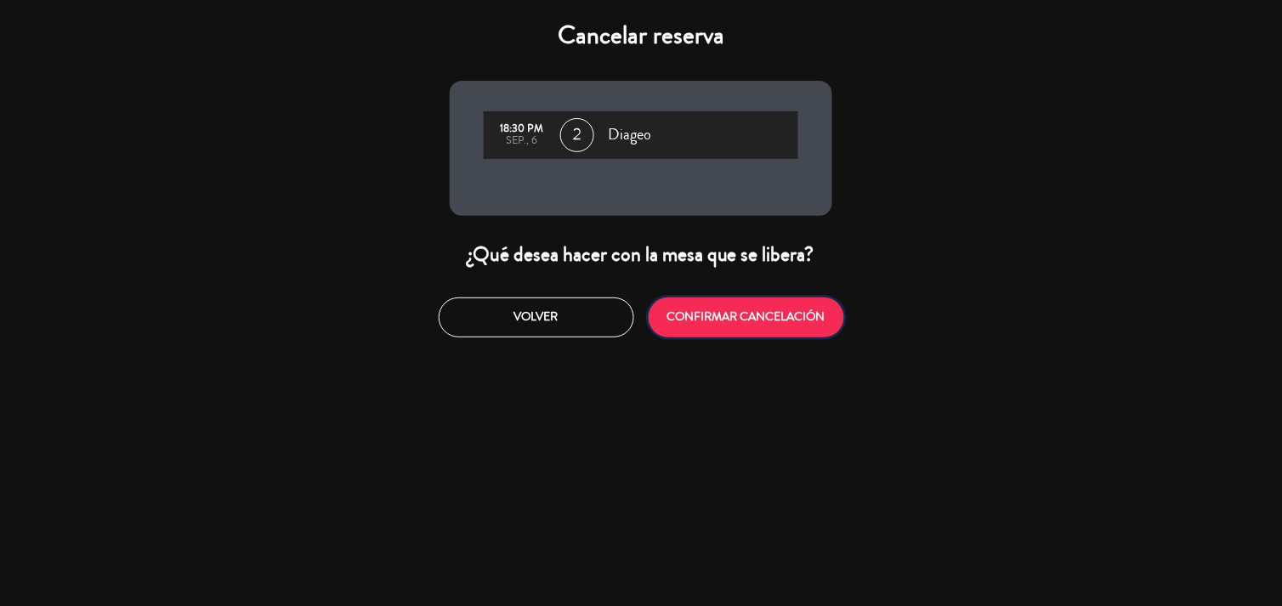
click at [688, 309] on button "CONFIRMAR CANCELACIÓN" at bounding box center [746, 317] width 195 height 40
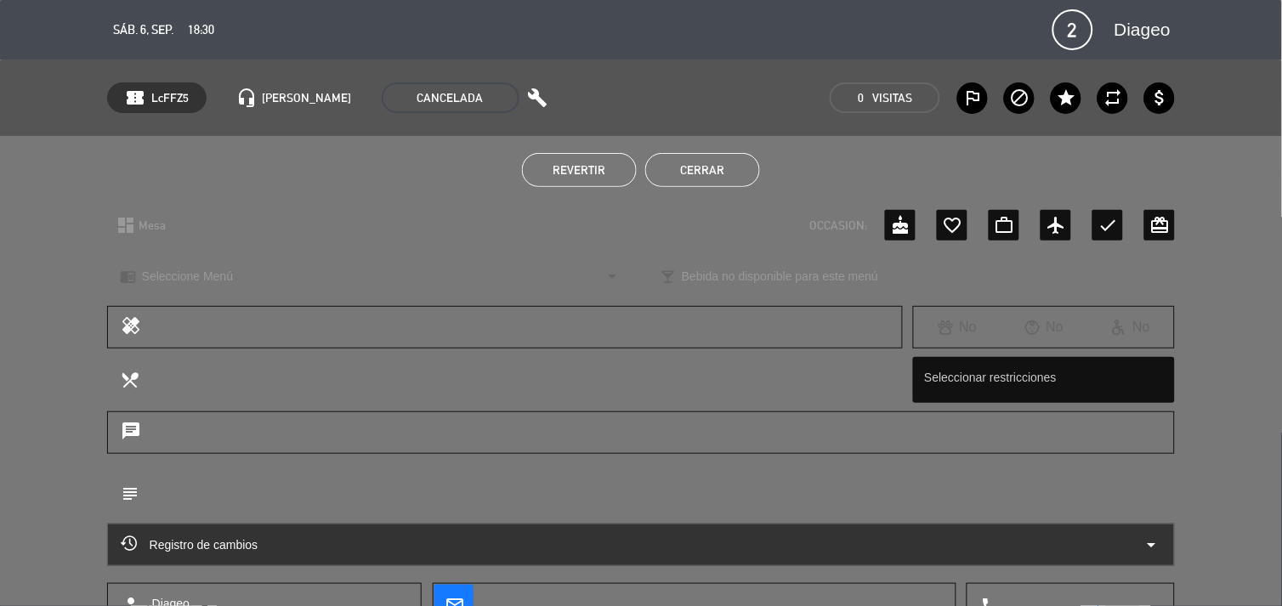
click at [727, 162] on button "Cerrar" at bounding box center [702, 170] width 115 height 34
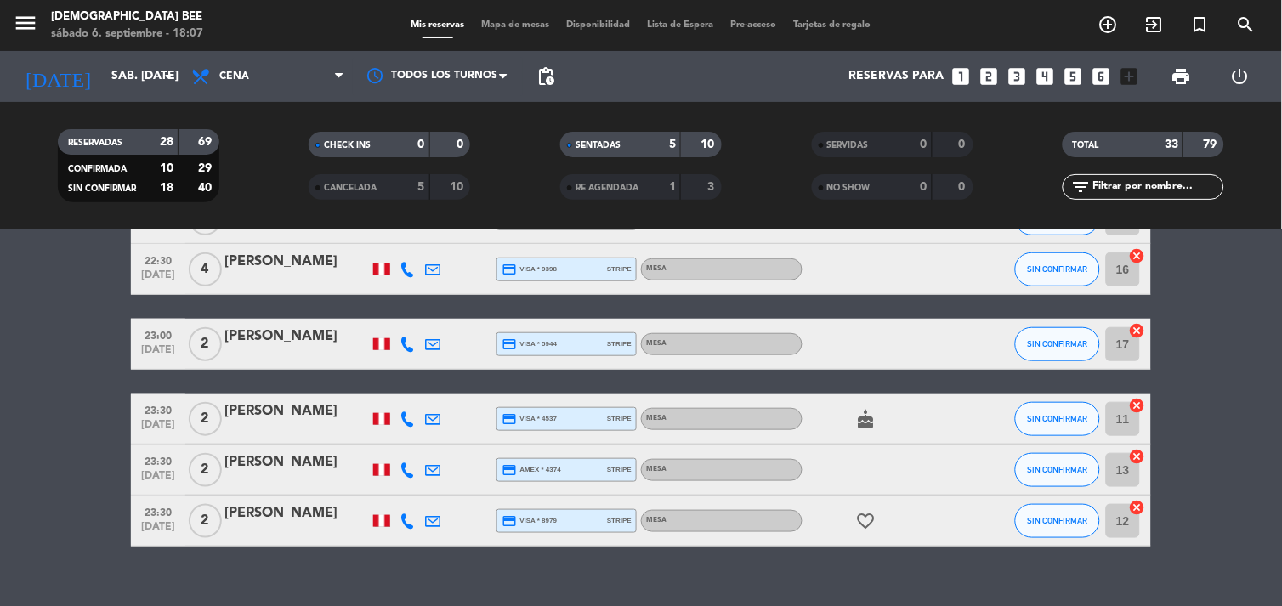
scroll to position [1778, 0]
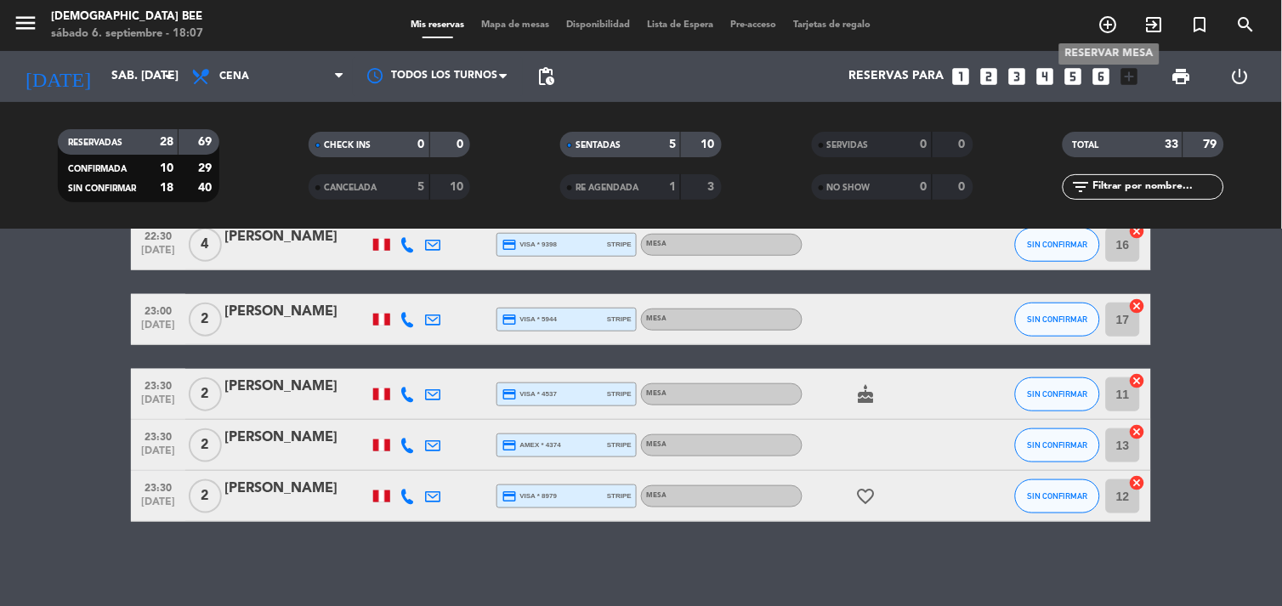
click at [1098, 27] on span "add_circle_outline" at bounding box center [1108, 24] width 46 height 29
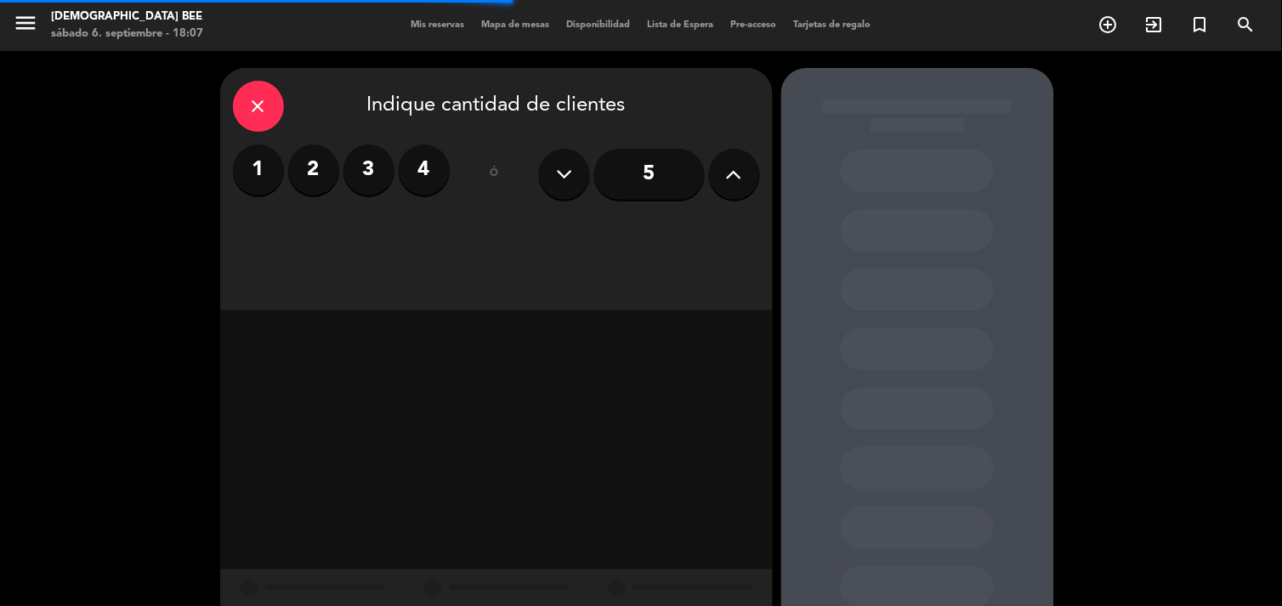
click at [326, 172] on label "2" at bounding box center [313, 169] width 51 height 51
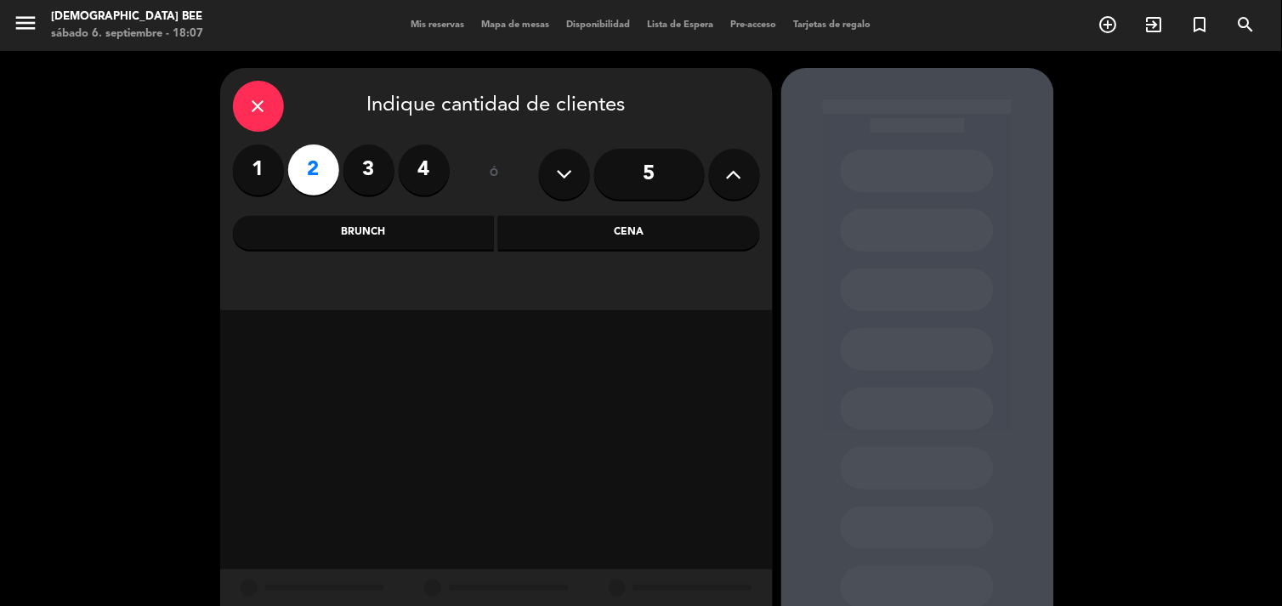
click at [1, 366] on div "close Indique cantidad de clientes 1 2 3 4 ó 5 Brunch Cena" at bounding box center [641, 355] width 1282 height 609
click at [615, 241] on div "Cena" at bounding box center [629, 233] width 262 height 34
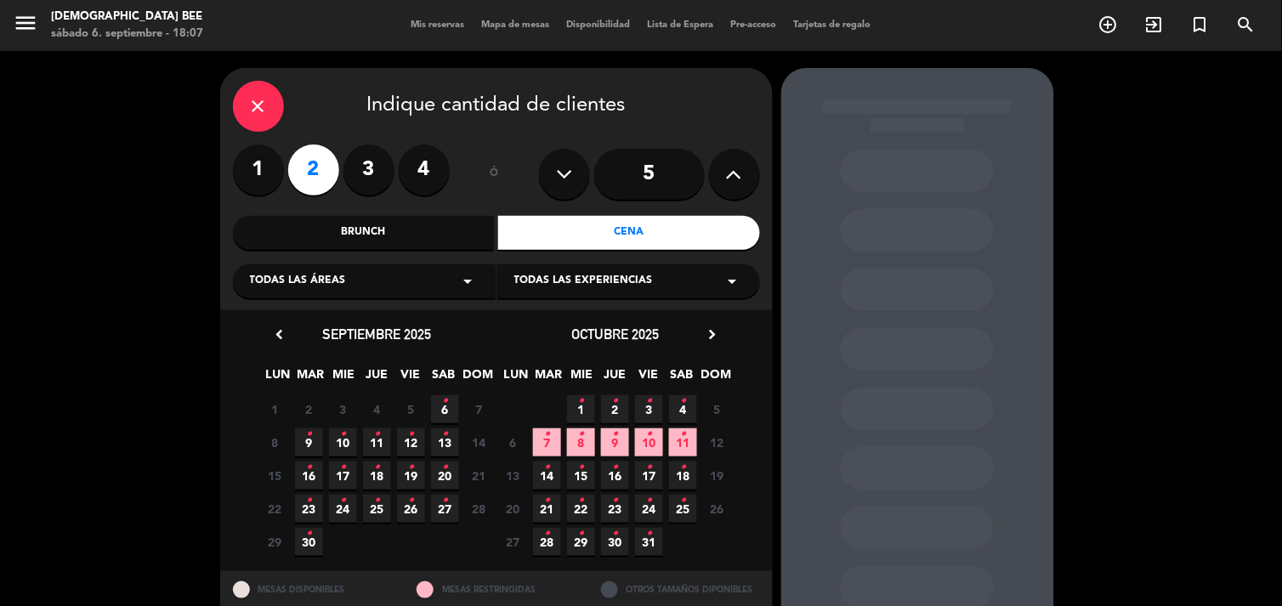
click at [436, 410] on span "6 •" at bounding box center [445, 409] width 28 height 28
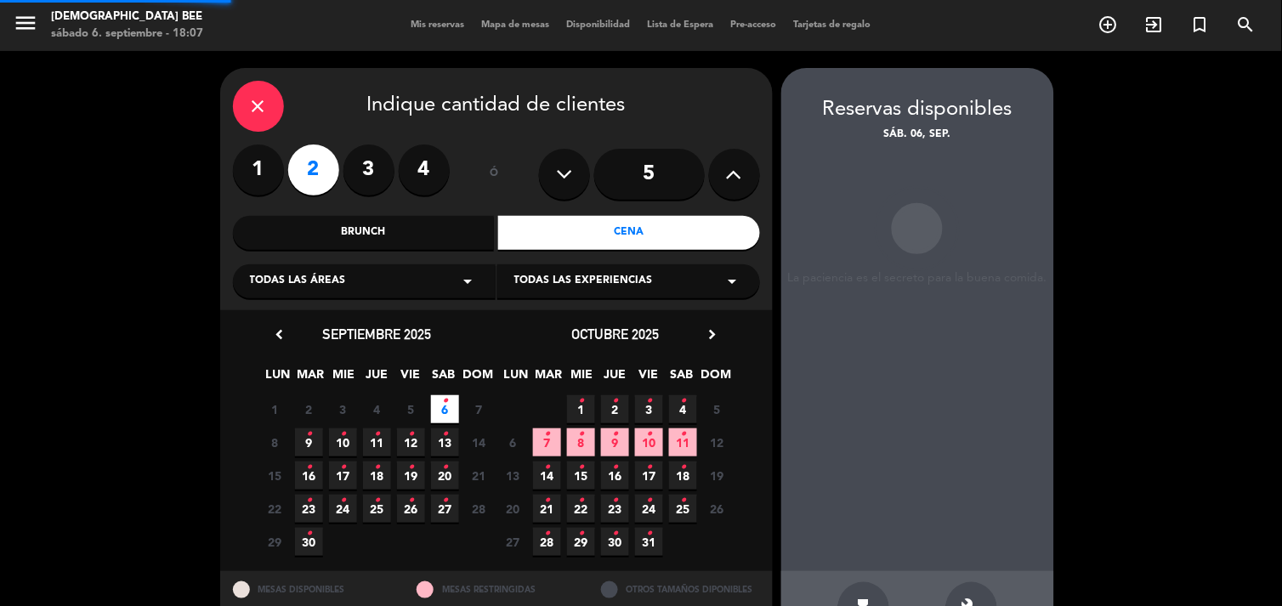
scroll to position [54, 0]
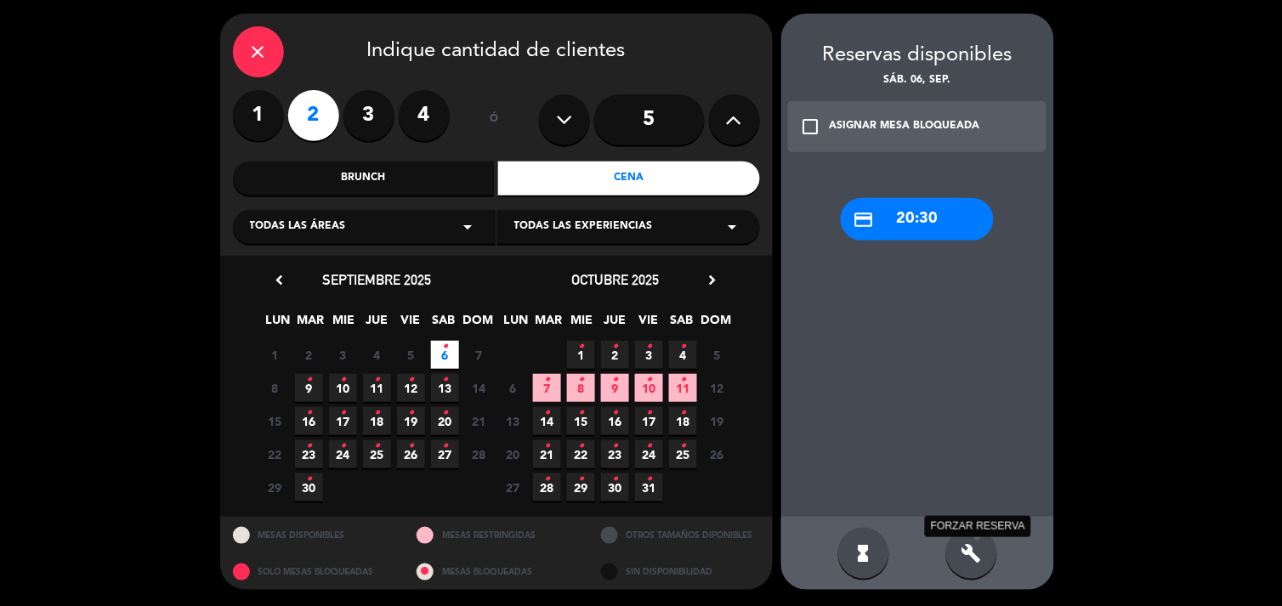
click at [969, 548] on icon "build" at bounding box center [971, 553] width 20 height 20
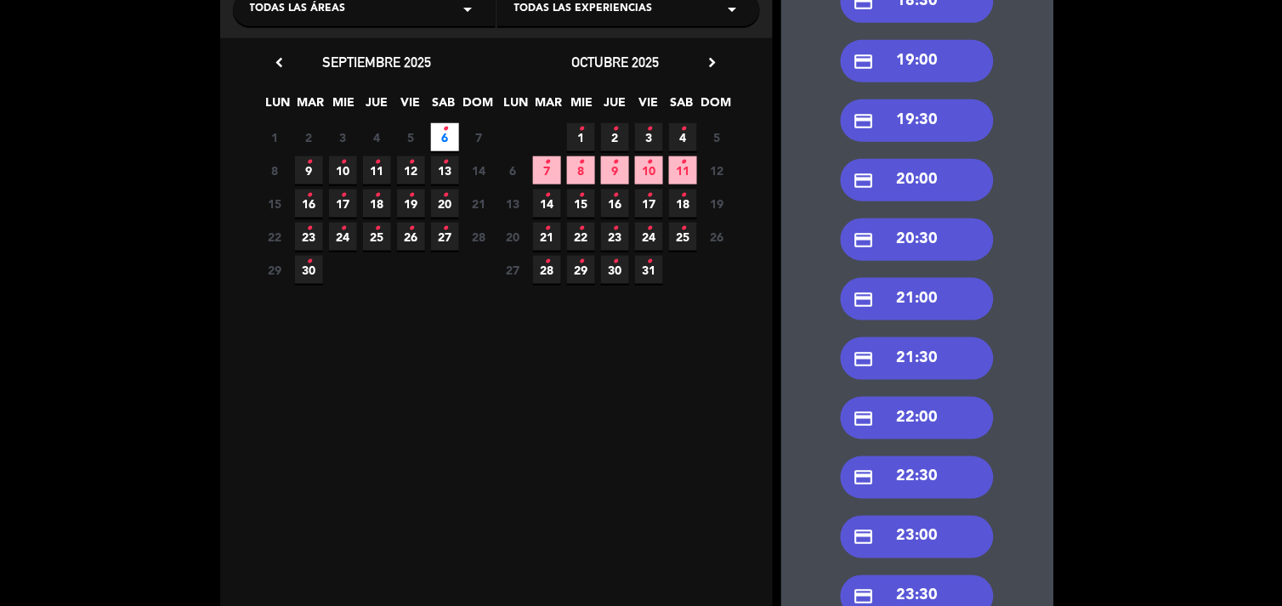
scroll to position [389, 0]
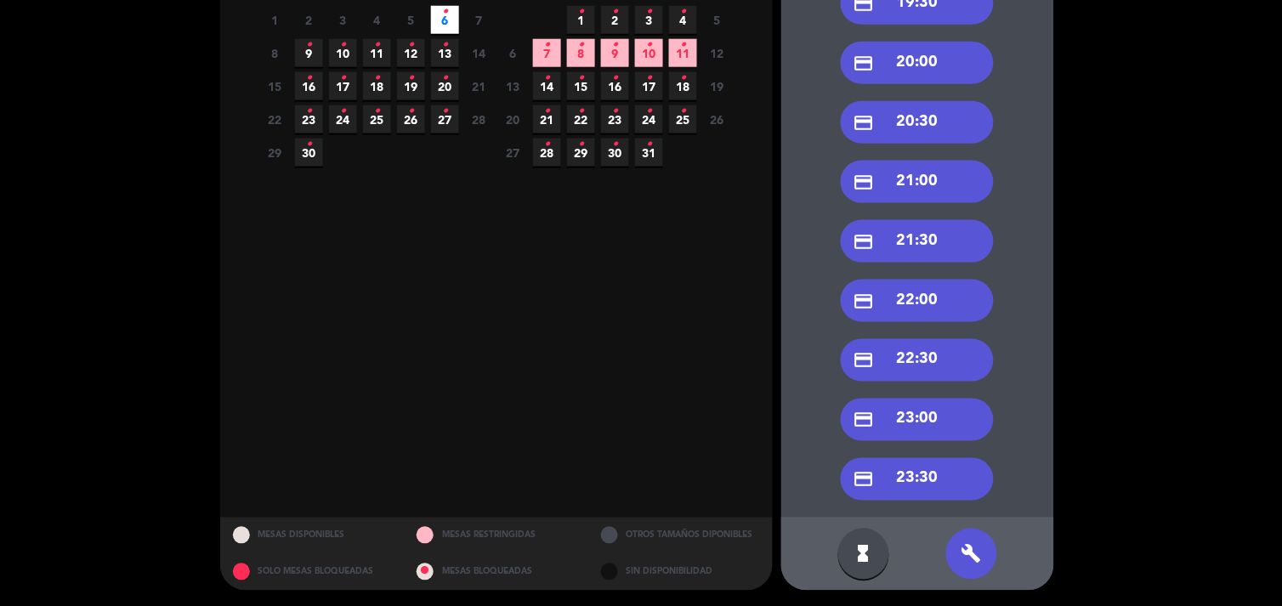
click at [80, 343] on div "close Indique cantidad de clientes 1 2 3 4 ó 5 Brunch Cena Todas las áreas arro…" at bounding box center [641, 135] width 1282 height 946
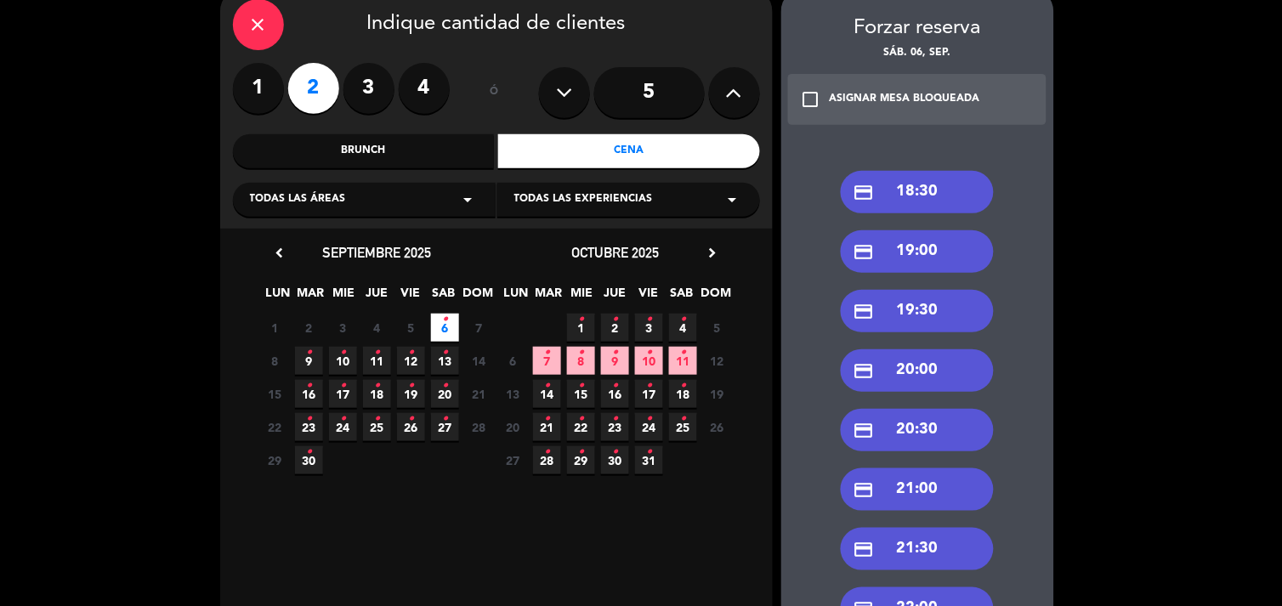
scroll to position [0, 0]
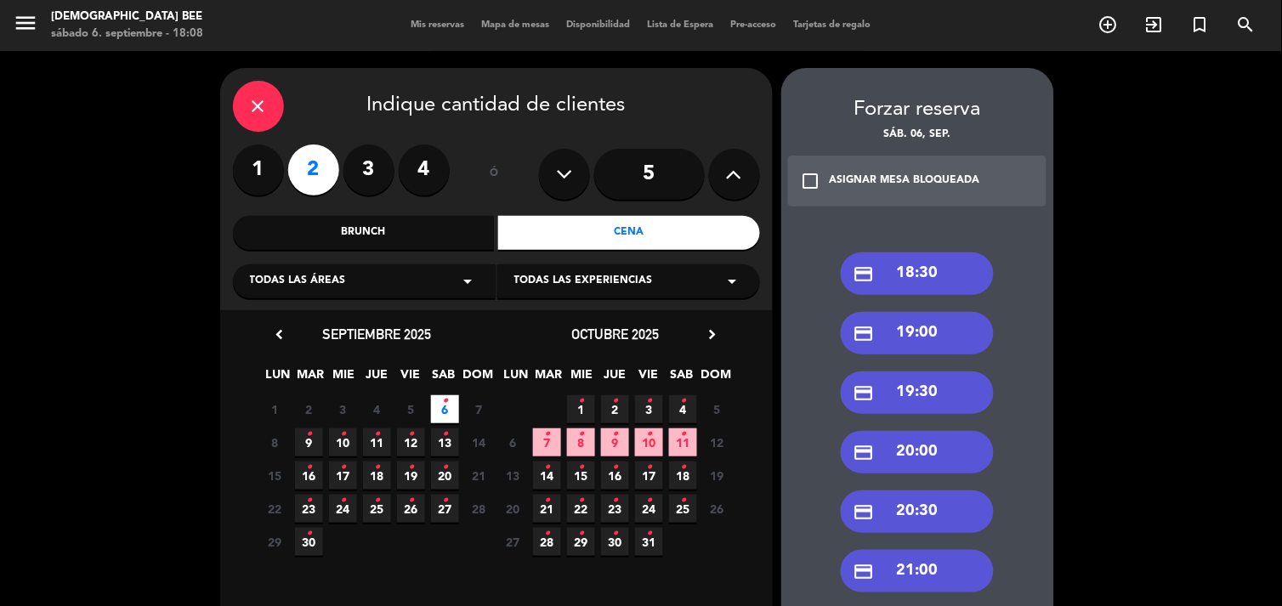
click at [266, 104] on icon "close" at bounding box center [258, 106] width 20 height 20
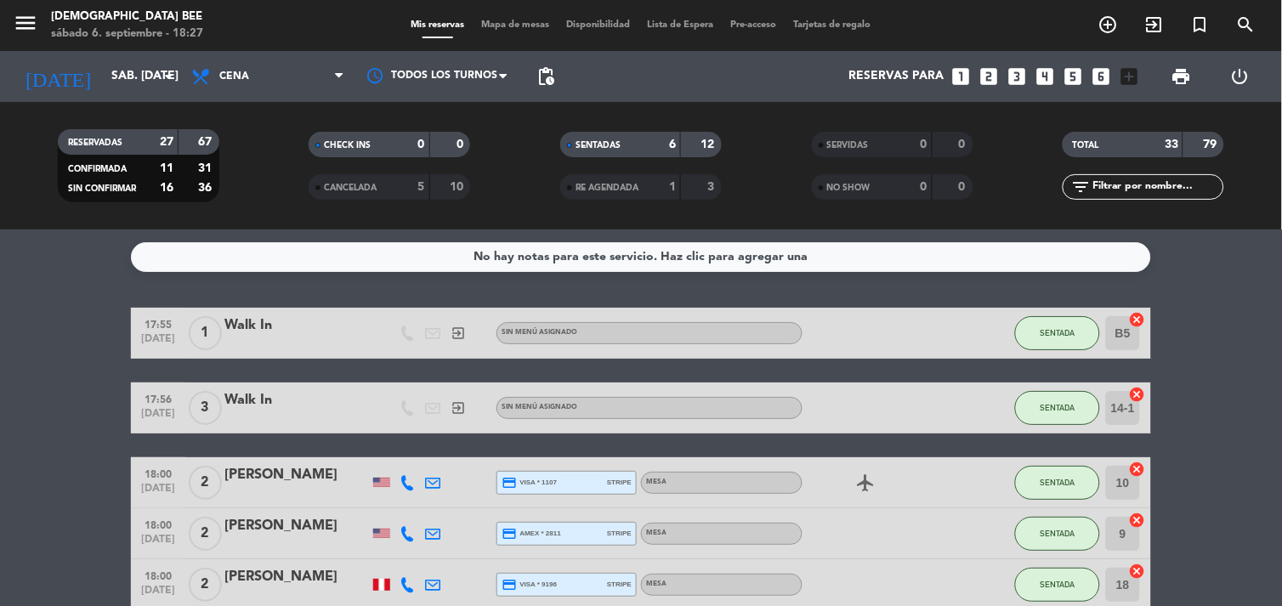
click at [1143, 468] on icon "cancel" at bounding box center [1137, 469] width 17 height 17
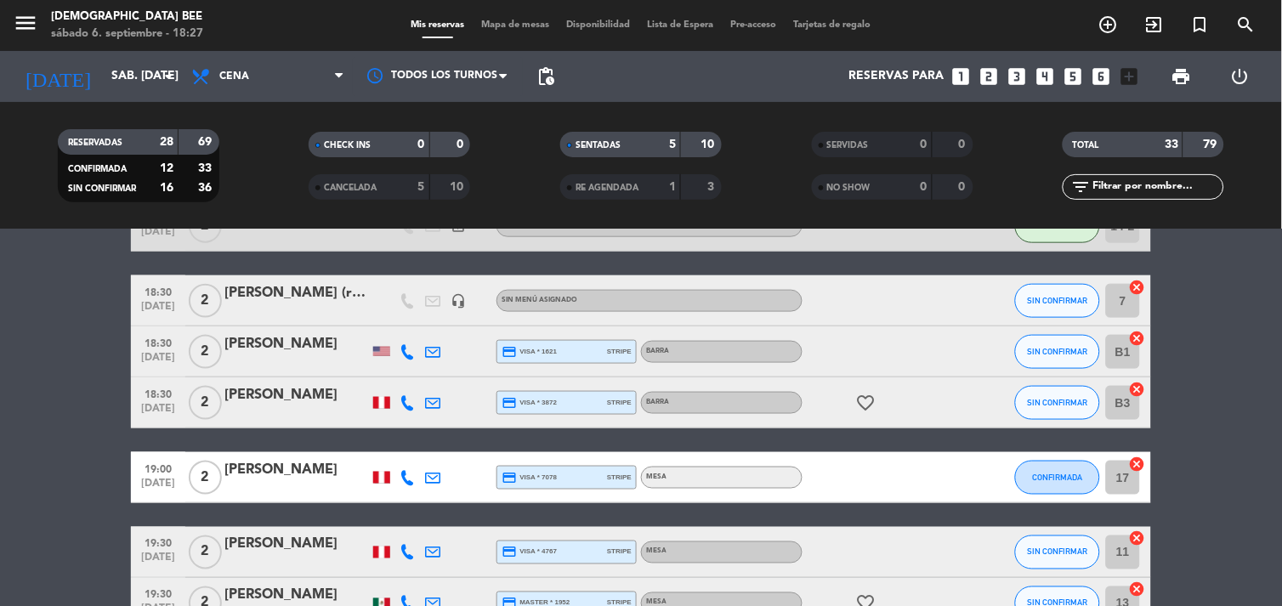
scroll to position [460, 0]
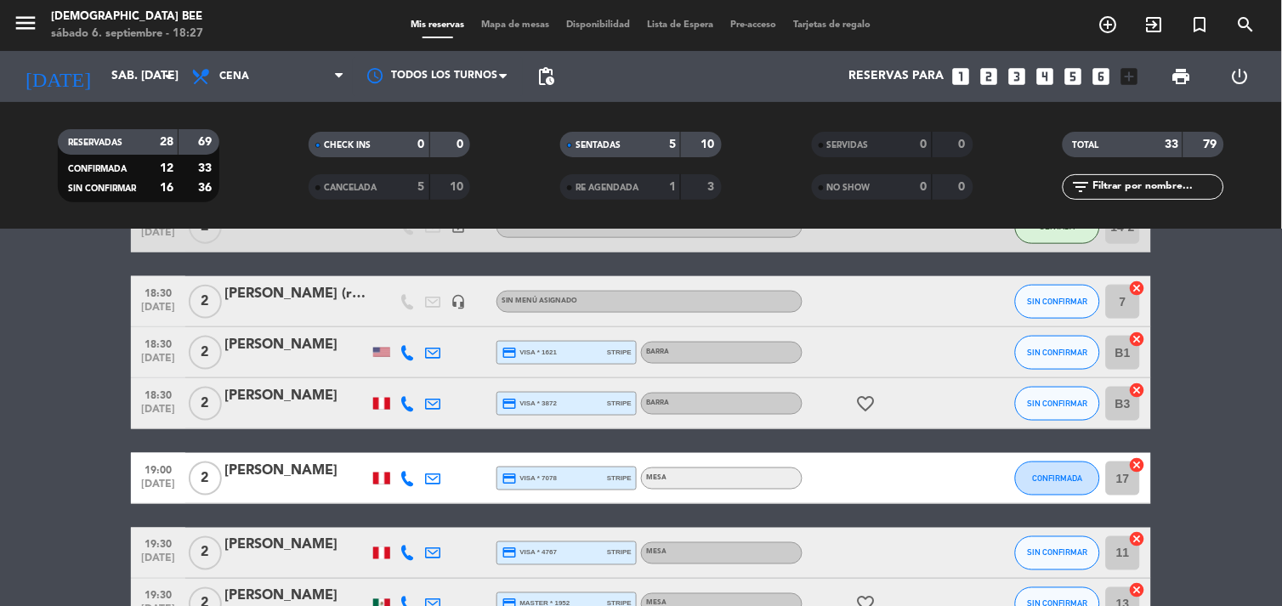
click at [272, 303] on div "[PERSON_NAME] (reserva de Diageo Peru)" at bounding box center [296, 294] width 144 height 22
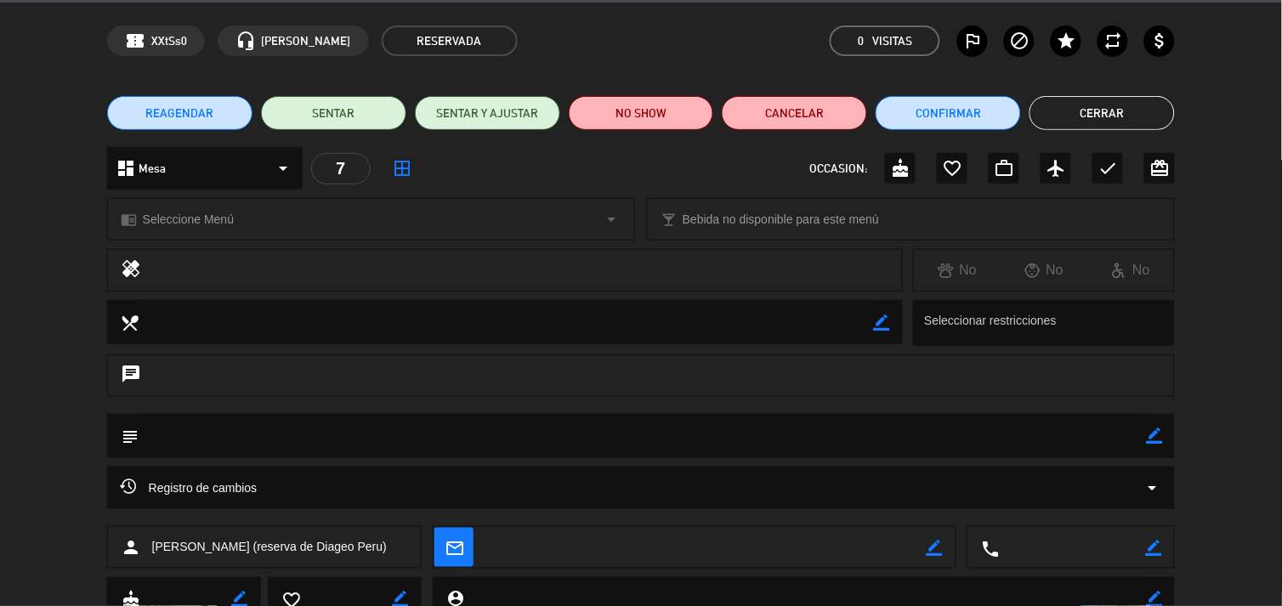
scroll to position [122, 0]
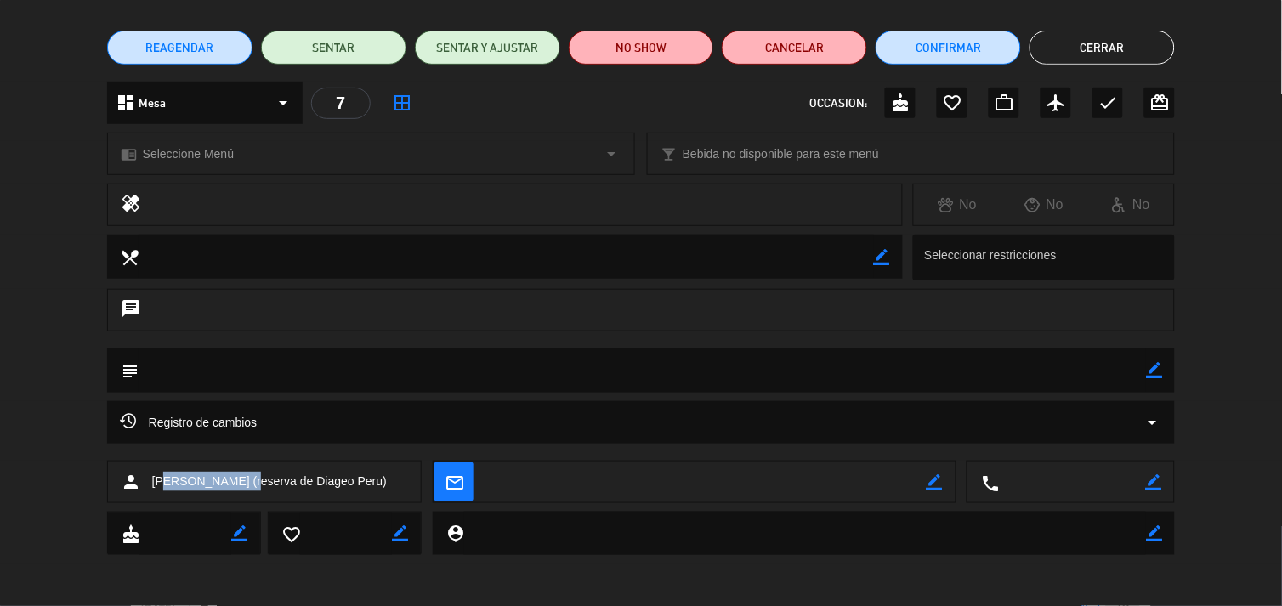
drag, startPoint x: 246, startPoint y: 485, endPoint x: 161, endPoint y: 469, distance: 86.5
click at [161, 469] on div "person [PERSON_NAME] (reserva de Diageo Peru)" at bounding box center [264, 482] width 315 height 42
drag, startPoint x: 161, startPoint y: 469, endPoint x: 262, endPoint y: 496, distance: 103.9
click at [262, 497] on div "person [PERSON_NAME] (reserva de Diageo Peru)" at bounding box center [264, 482] width 315 height 42
drag, startPoint x: 248, startPoint y: 480, endPoint x: 156, endPoint y: 469, distance: 93.3
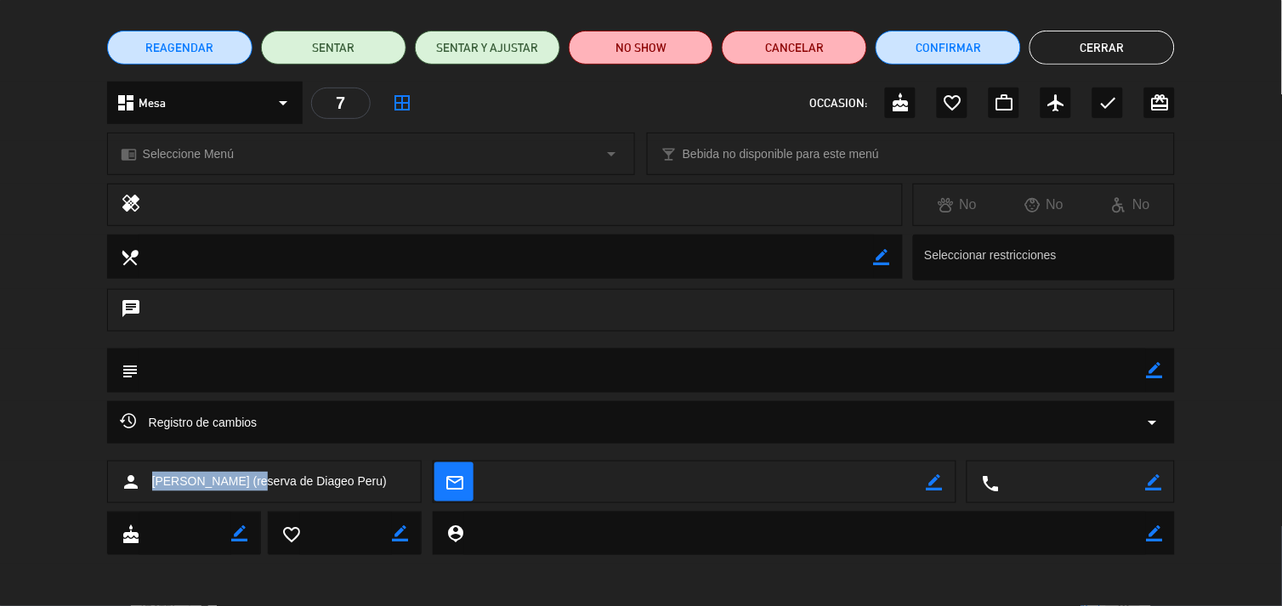
click at [156, 469] on div "person [PERSON_NAME] (reserva de Diageo Peru)" at bounding box center [264, 482] width 315 height 42
copy span "[PERSON_NAME]"
click at [1085, 39] on button "Cerrar" at bounding box center [1101, 48] width 145 height 34
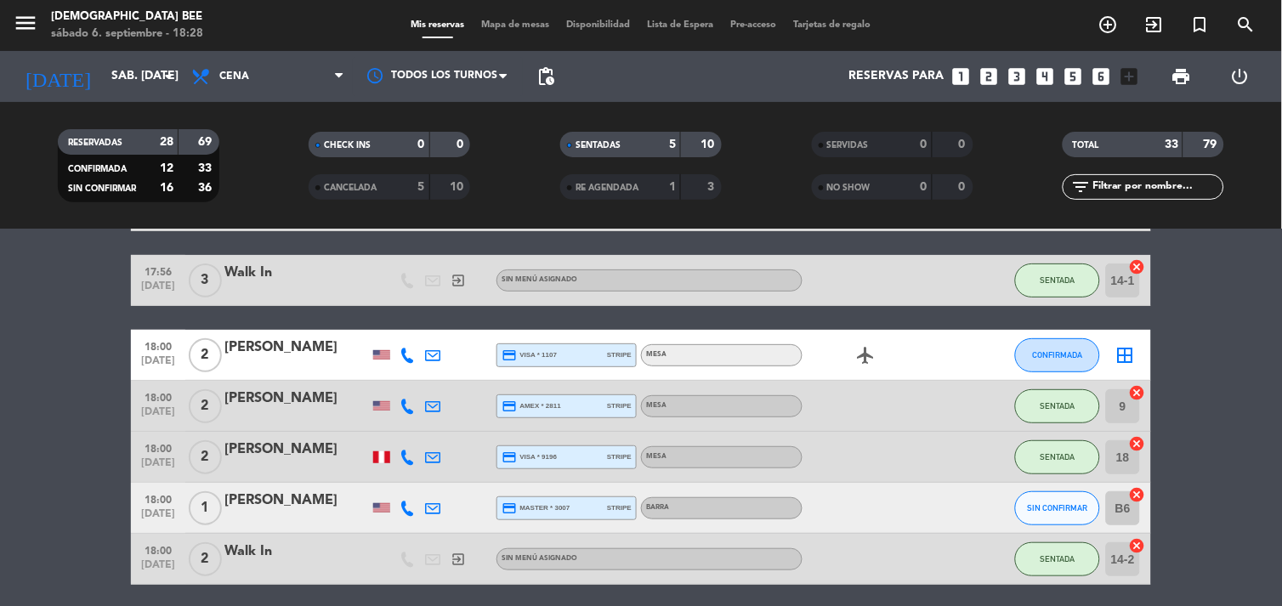
scroll to position [472, 0]
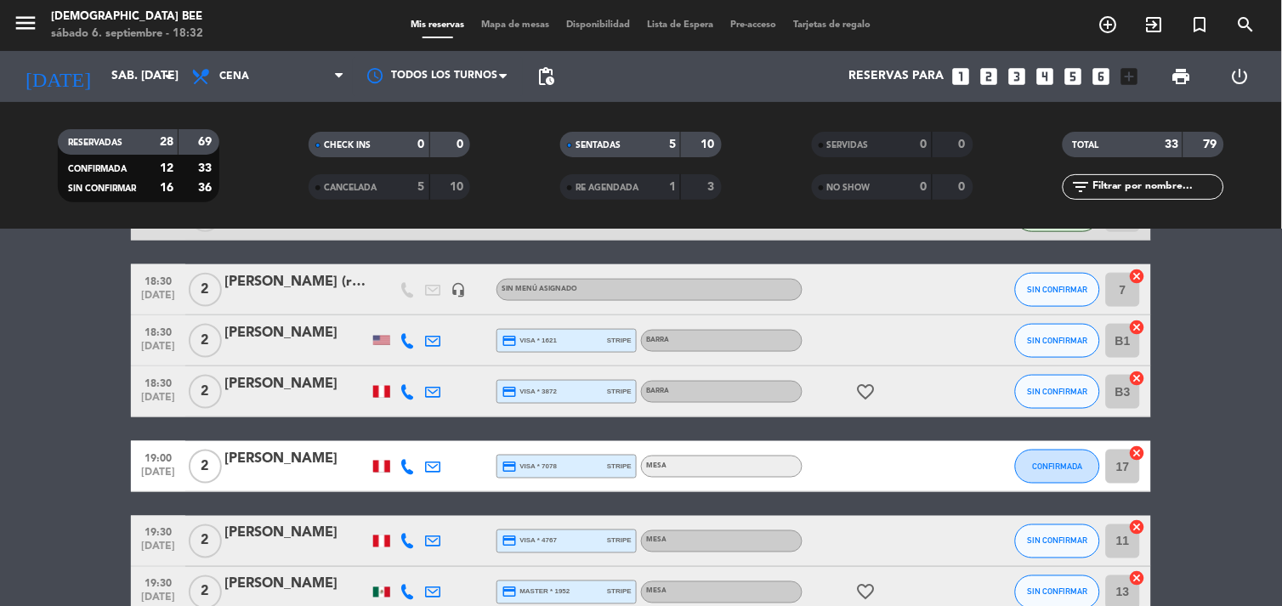
click at [0, 464] on html "close × [DEMOGRAPHIC_DATA] Bee × chrome_reader_mode Listado de Reservas account…" at bounding box center [641, 303] width 1282 height 606
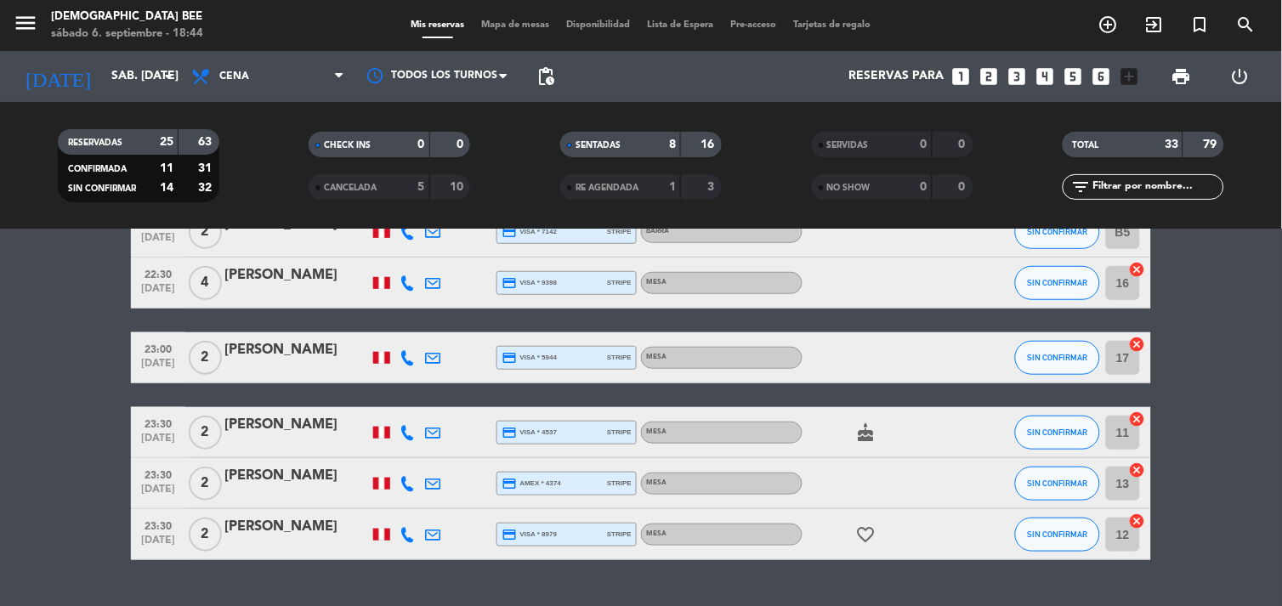
scroll to position [1778, 0]
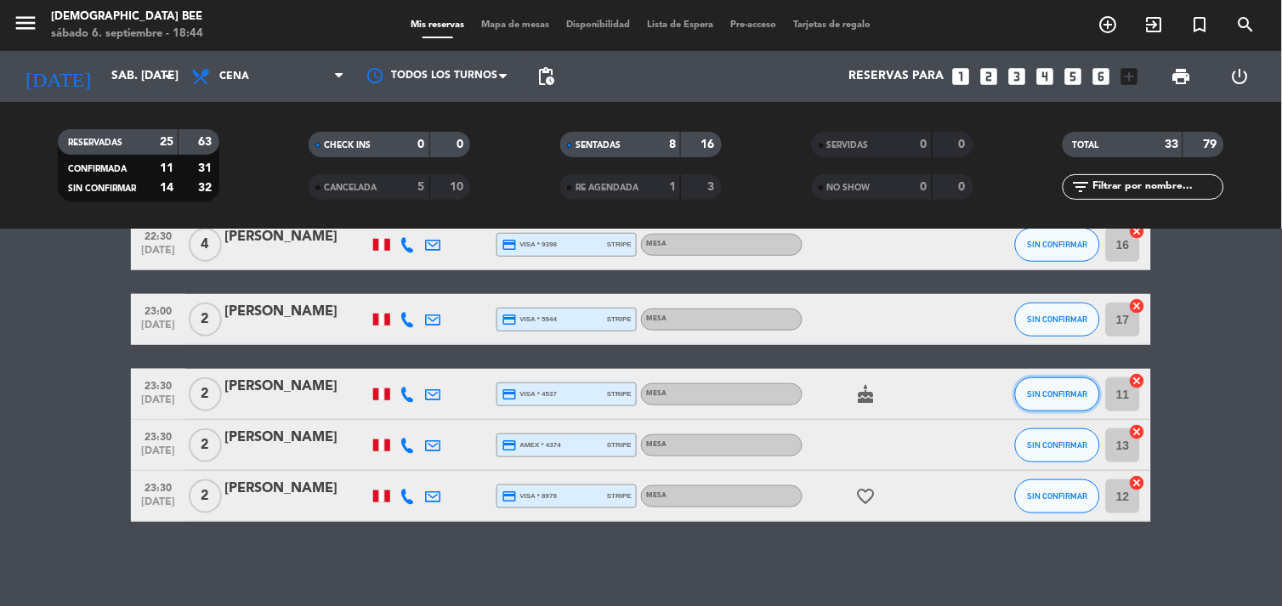
click at [1018, 398] on button "SIN CONFIRMAR" at bounding box center [1057, 394] width 85 height 34
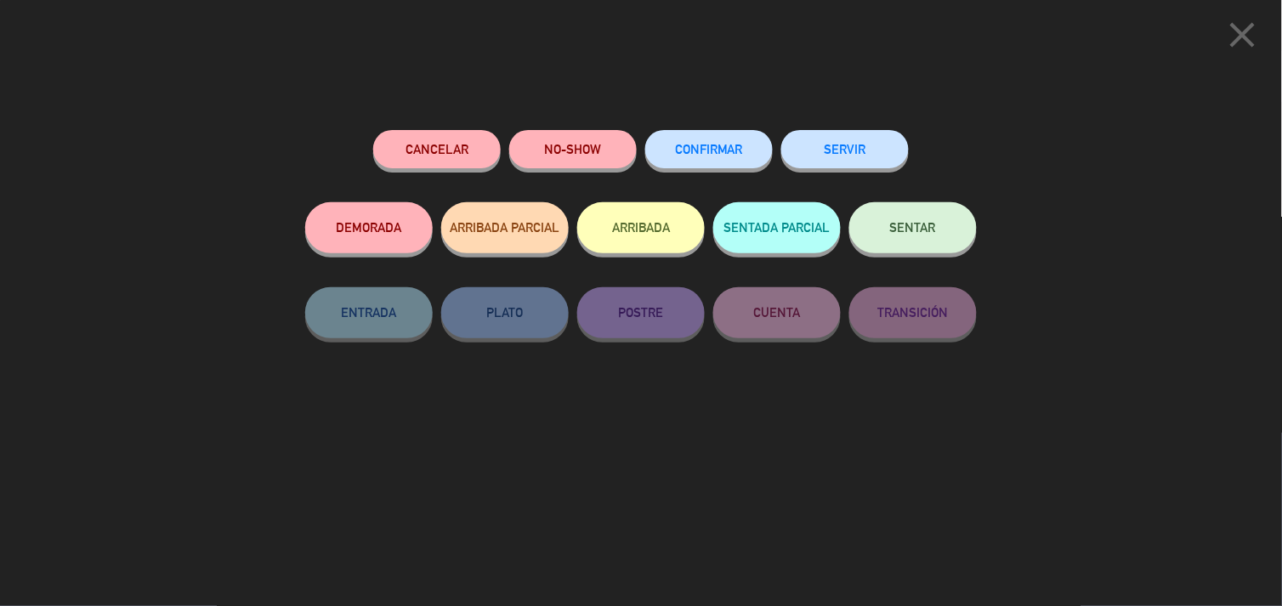
click at [1245, 43] on icon "close" at bounding box center [1242, 35] width 42 height 42
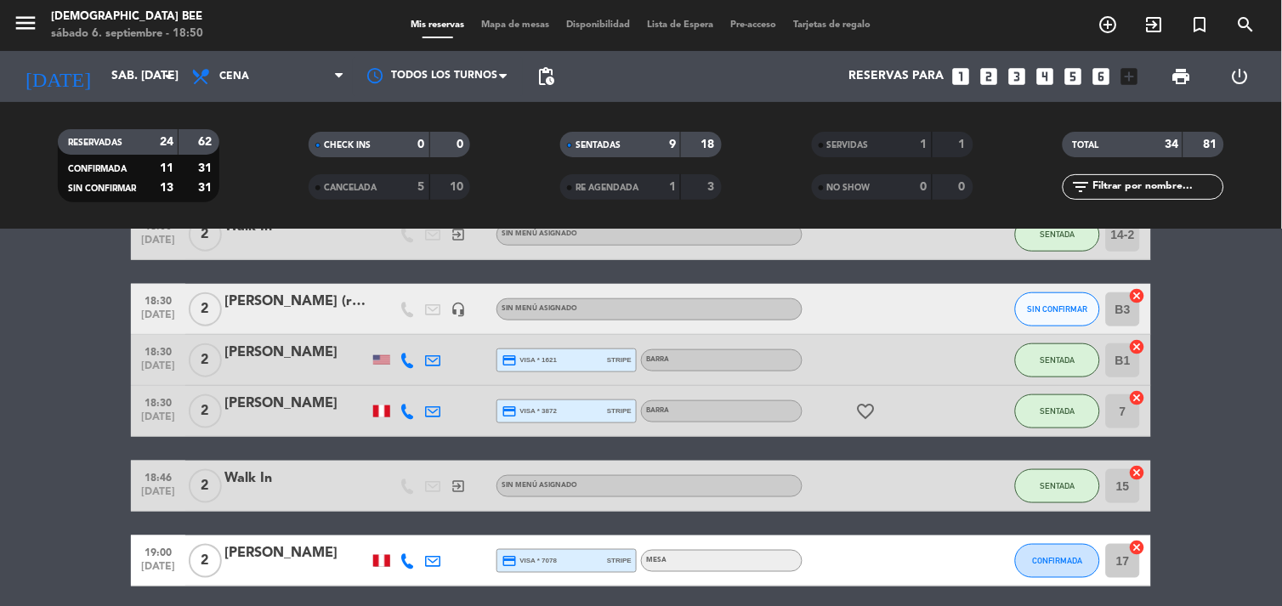
scroll to position [472, 0]
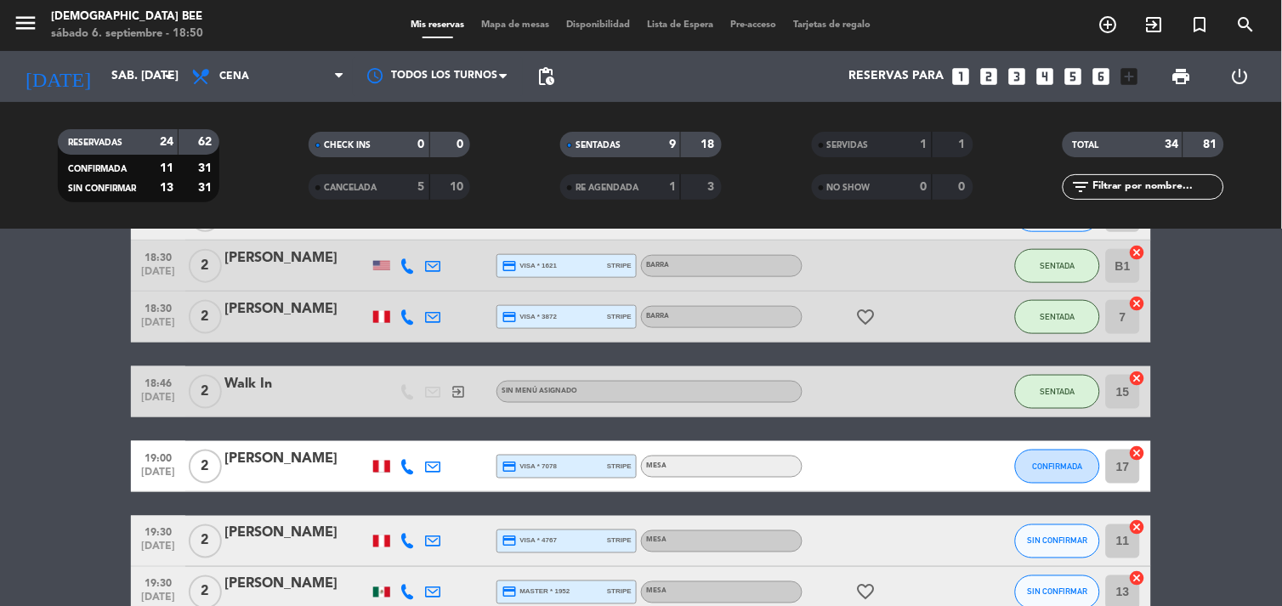
click at [513, 30] on div "Mis reservas Mapa de mesas Disponibilidad Lista de Espera Pre-acceso Tarjetas d…" at bounding box center [641, 25] width 477 height 15
click at [507, 24] on span "Mapa de mesas" at bounding box center [515, 24] width 85 height 9
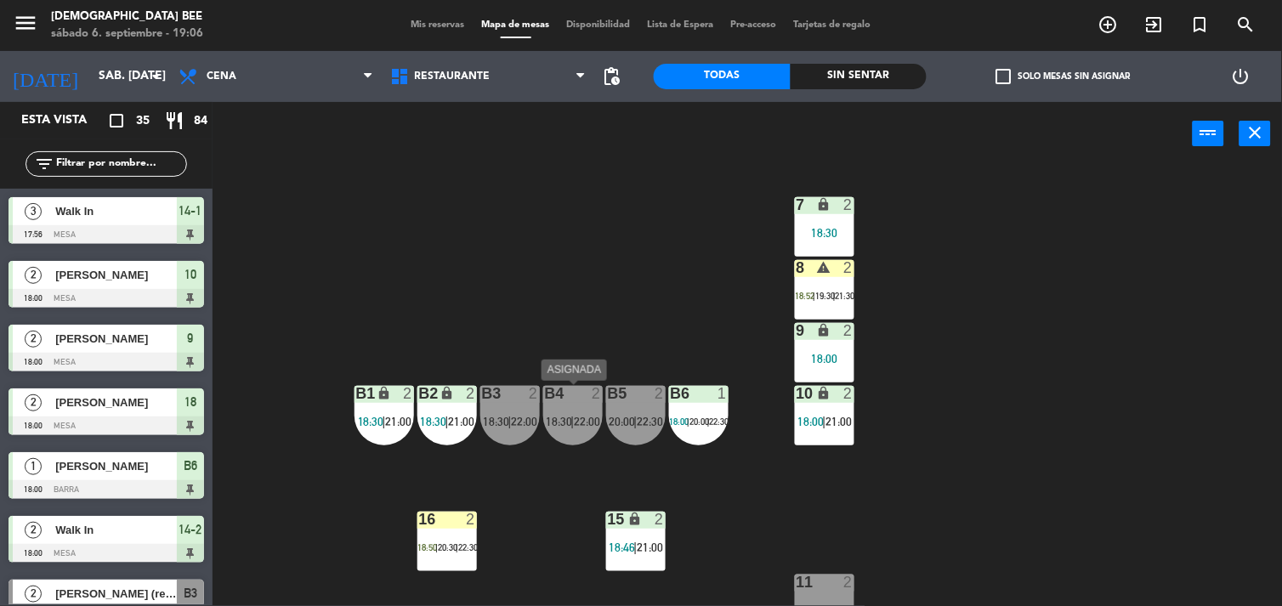
click at [575, 423] on span "22:00" at bounding box center [587, 422] width 26 height 14
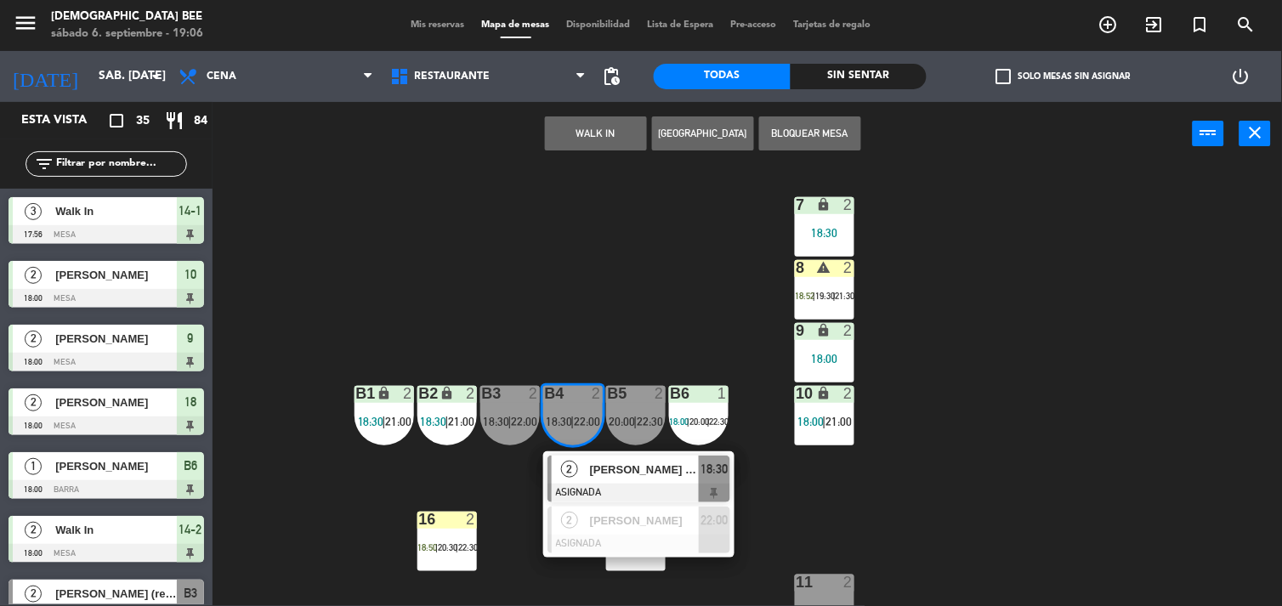
click at [576, 266] on div "7 lock 2 18:30 8 warning 2 18:52 | 19:30 | 21:30 9 lock 2 18:00 B1 lock 2 18:30…" at bounding box center [753, 387] width 1057 height 440
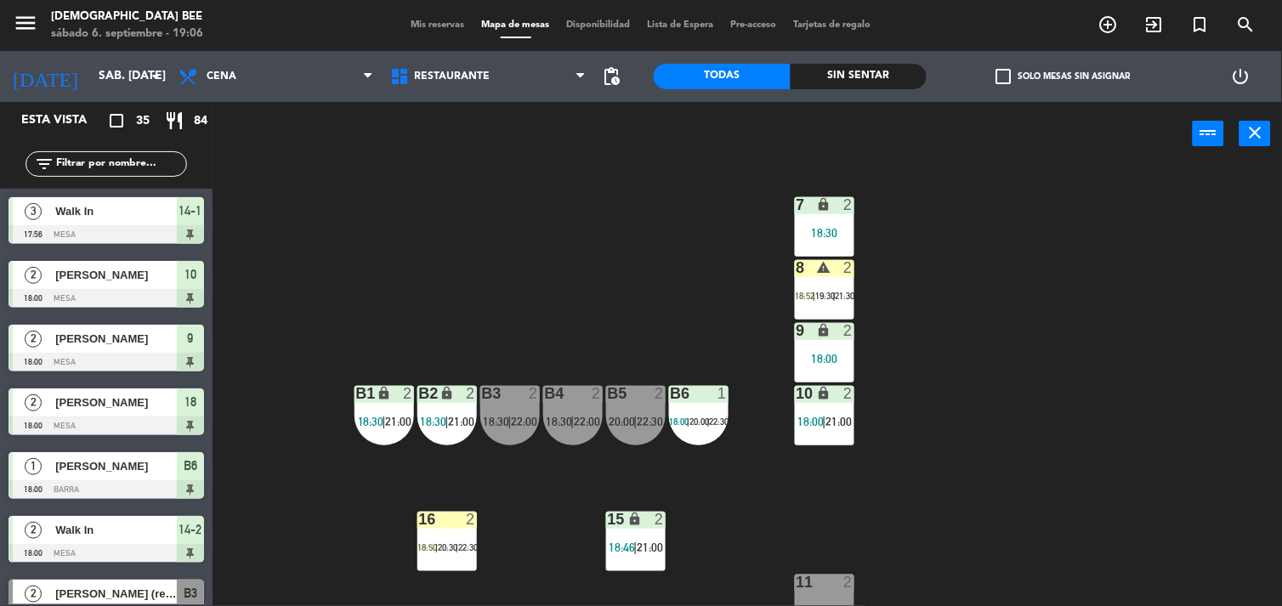
click at [687, 411] on div "B6 1 18:00 | 20:00 | 22:30" at bounding box center [698, 415] width 59 height 59
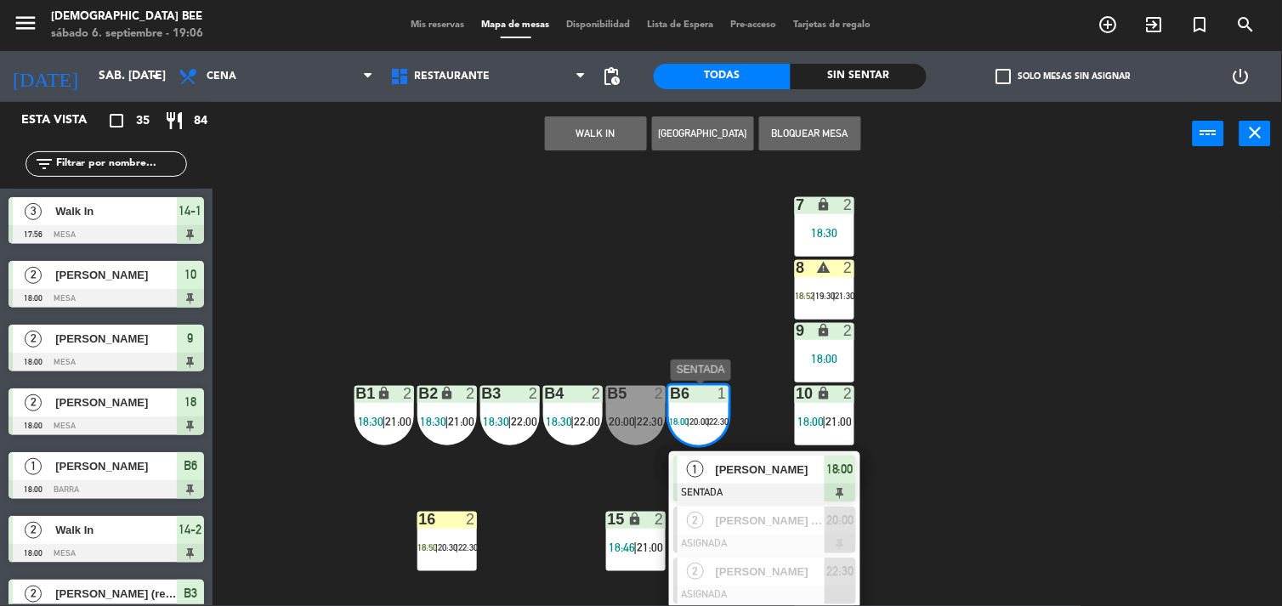
click at [977, 431] on div "7 lock 2 18:30 8 warning 2 18:52 | 19:30 | 21:30 9 lock 2 18:00 B1 lock 2 18:30…" at bounding box center [753, 387] width 1057 height 440
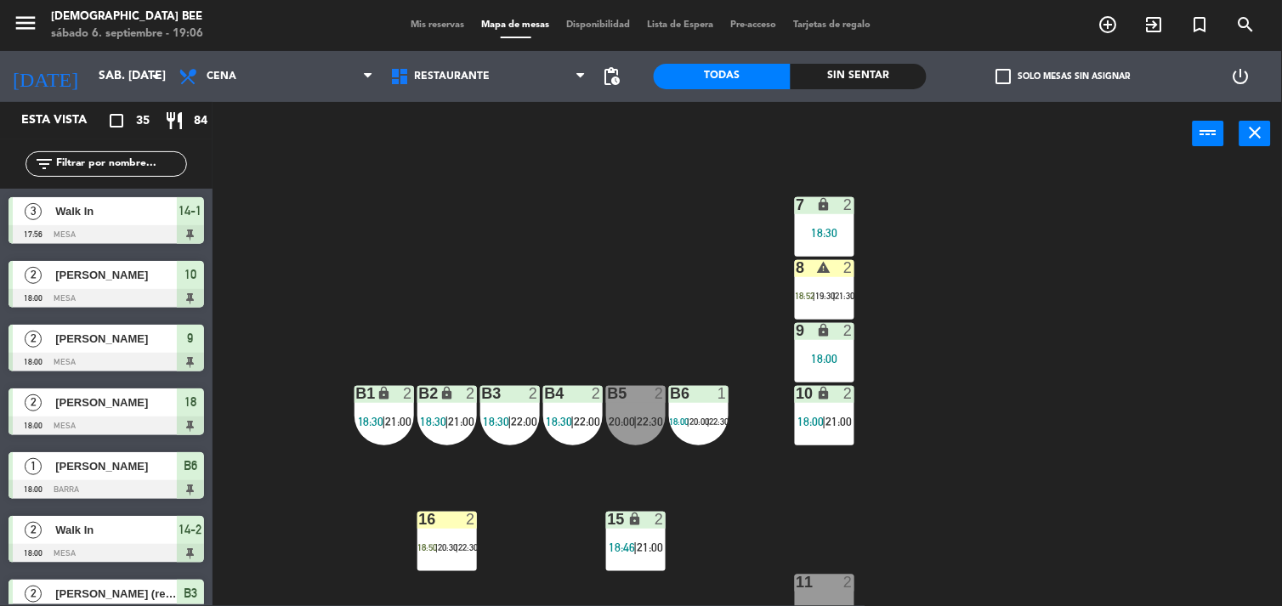
click at [803, 298] on span "18:52" at bounding box center [805, 296] width 20 height 10
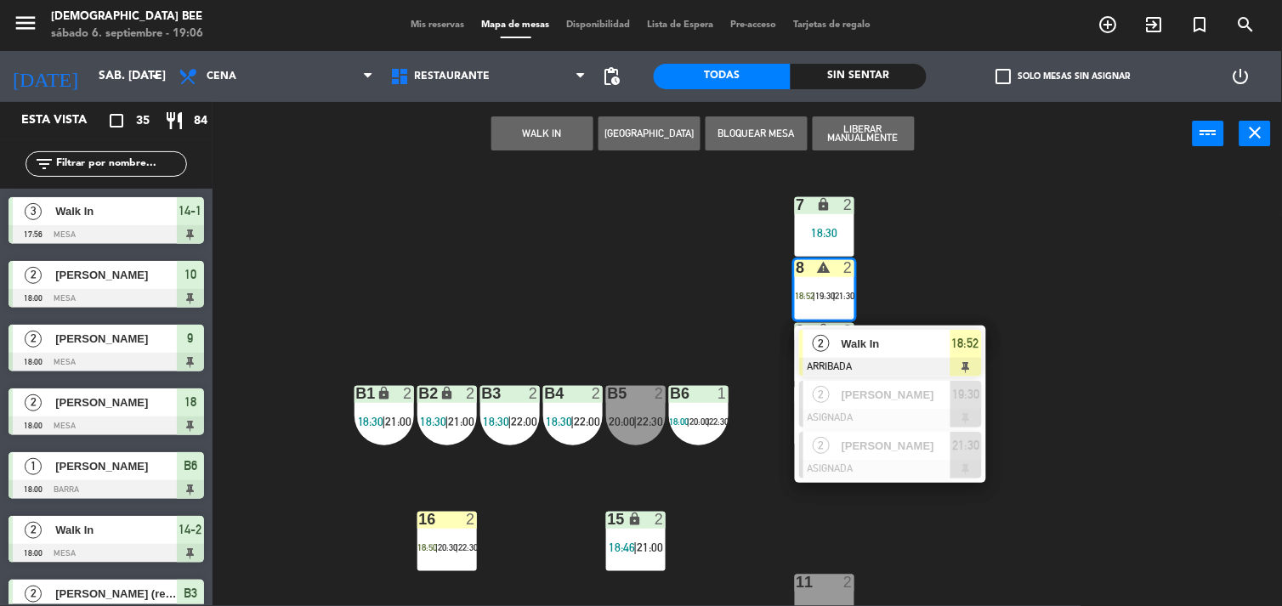
click at [881, 358] on div at bounding box center [890, 367] width 183 height 19
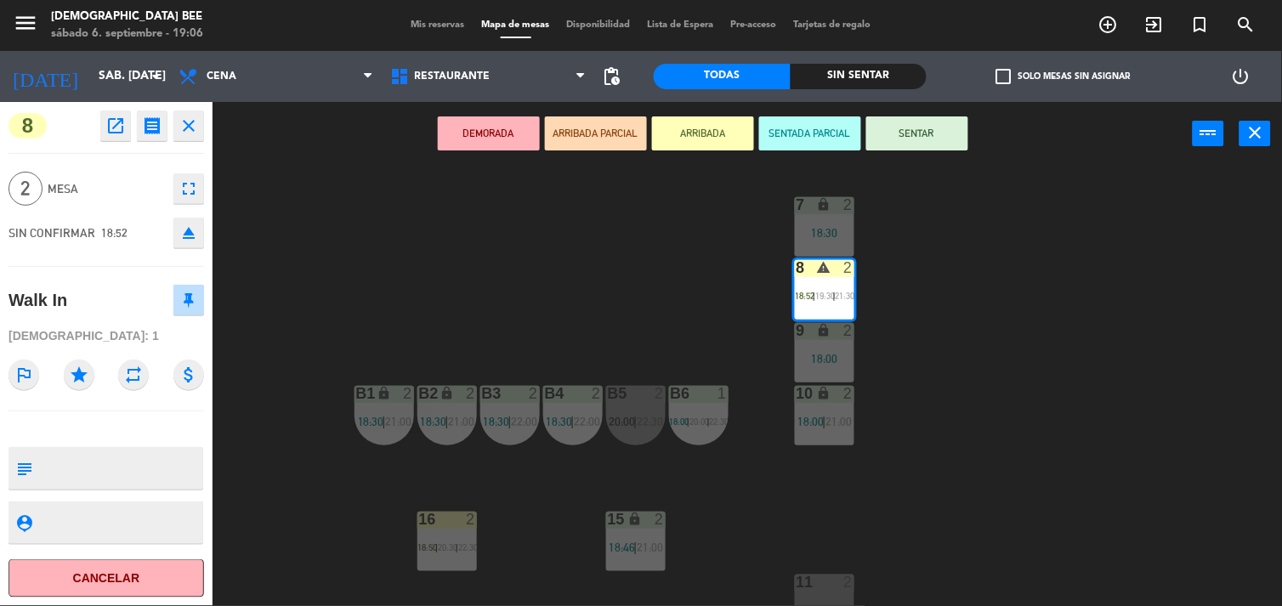
click at [915, 145] on button "SENTAR" at bounding box center [917, 133] width 102 height 34
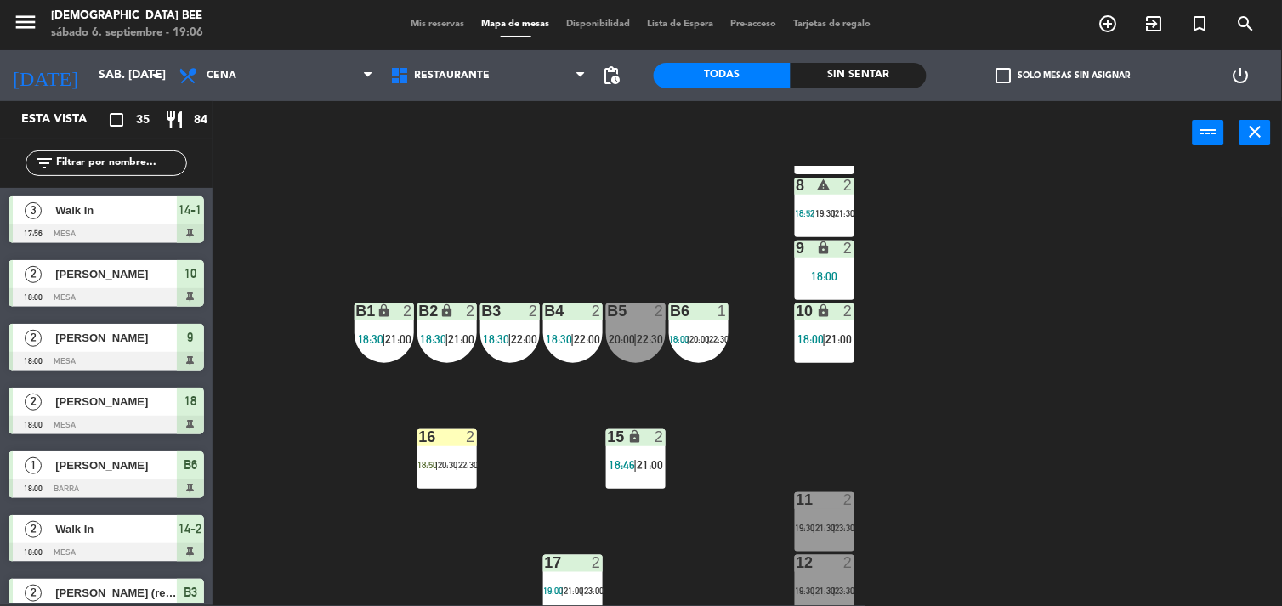
scroll to position [151, 0]
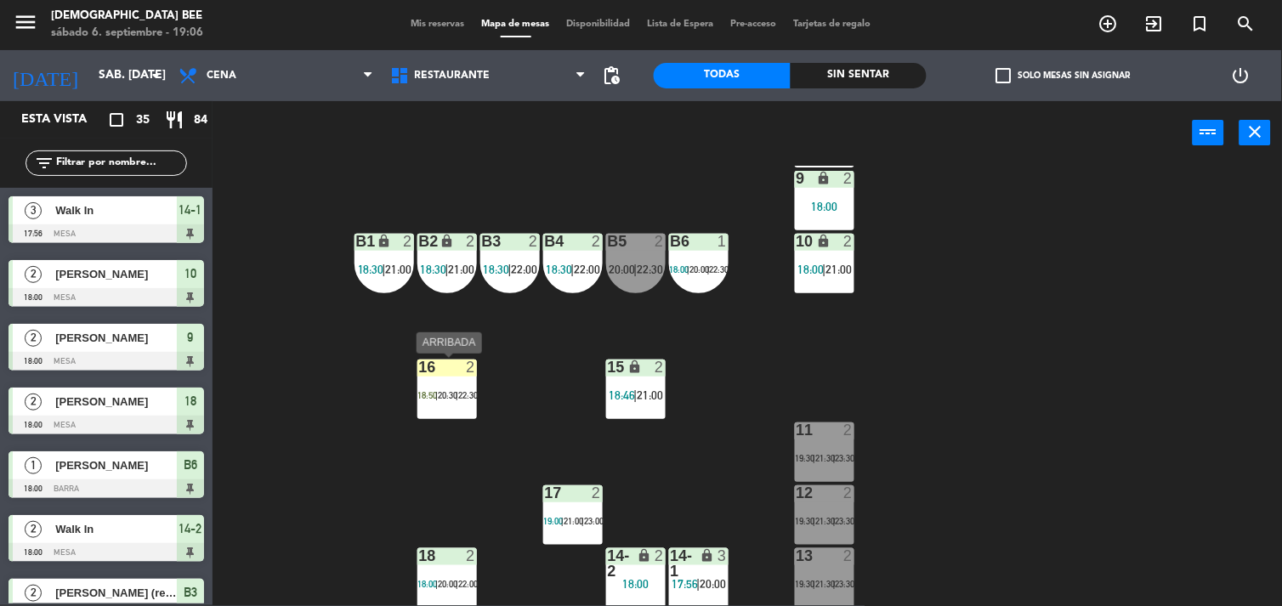
click at [458, 395] on span "|" at bounding box center [457, 395] width 3 height 10
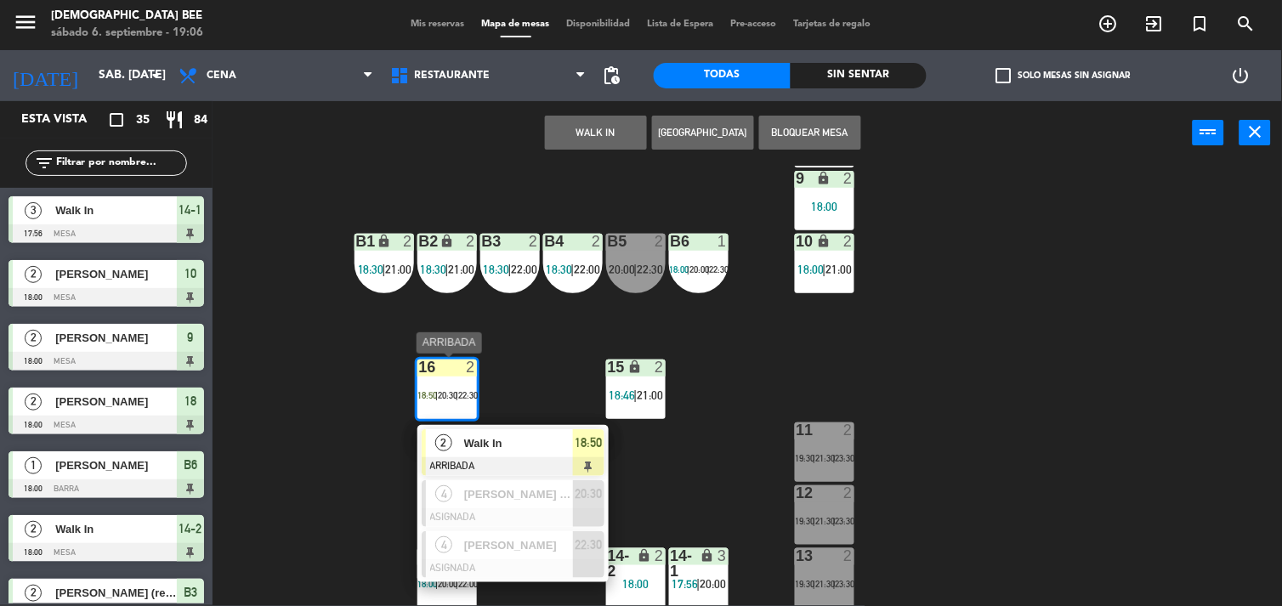
click at [501, 445] on div "2 Walk In ARRIBADA 18:50" at bounding box center [513, 452] width 217 height 55
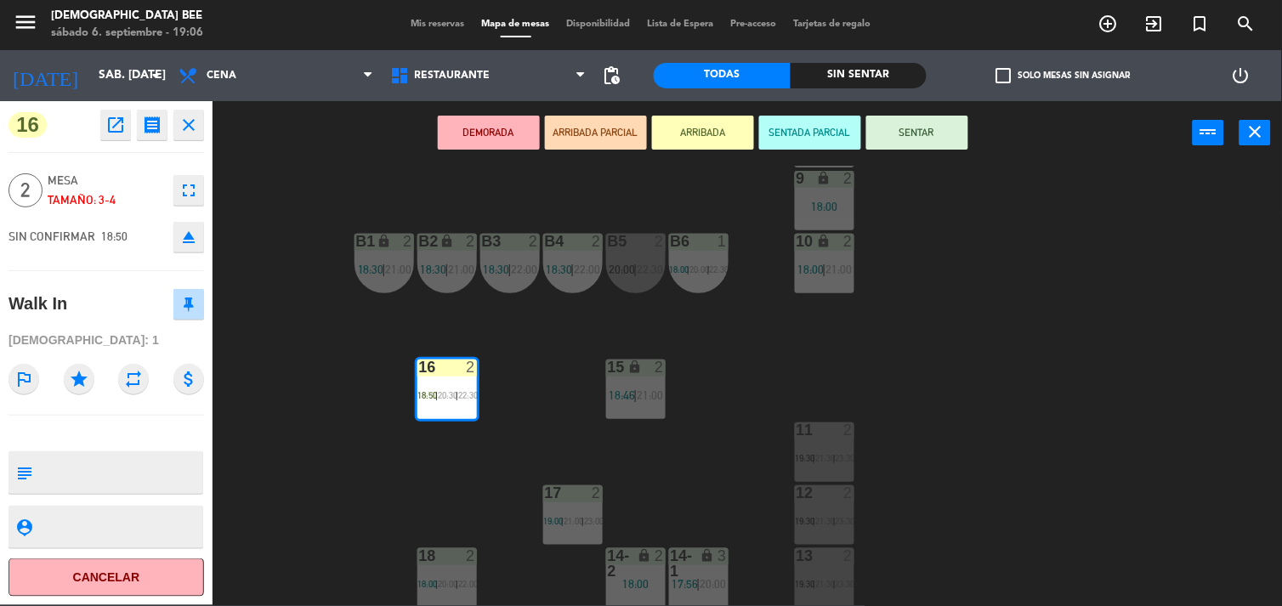
click at [943, 130] on button "SENTAR" at bounding box center [917, 133] width 102 height 34
